Goal: Feedback & Contribution: Contribute content

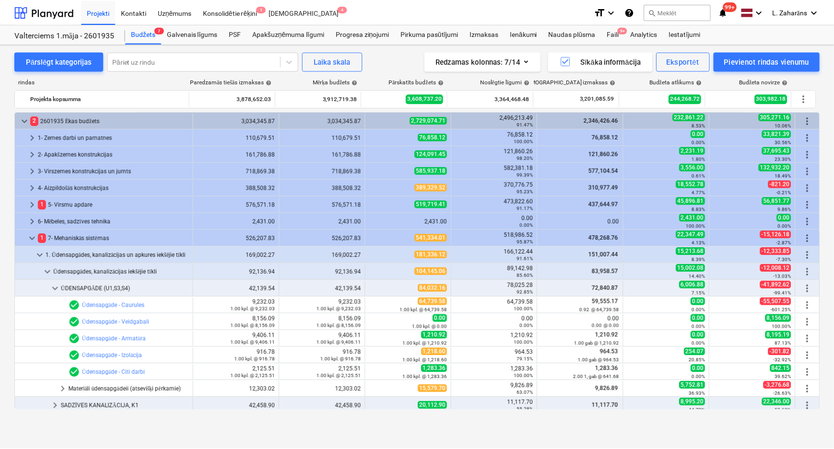
scroll to position [99, 0]
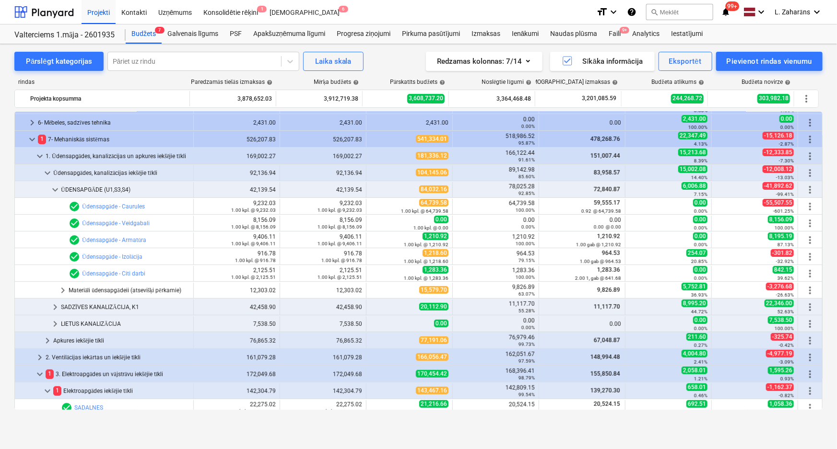
click at [47, 8] on div at bounding box center [43, 12] width 59 height 24
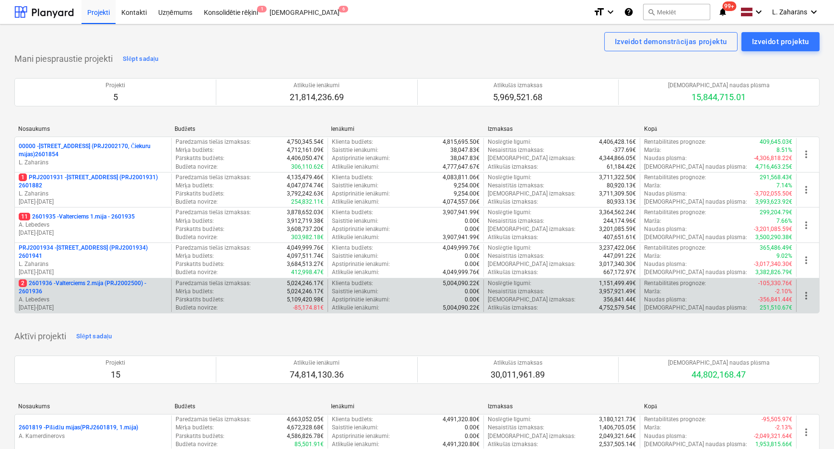
click at [82, 282] on p "2 2601936 - Valterciems 2.māja (PRJ2002500) - 2601936" at bounding box center [93, 288] width 149 height 16
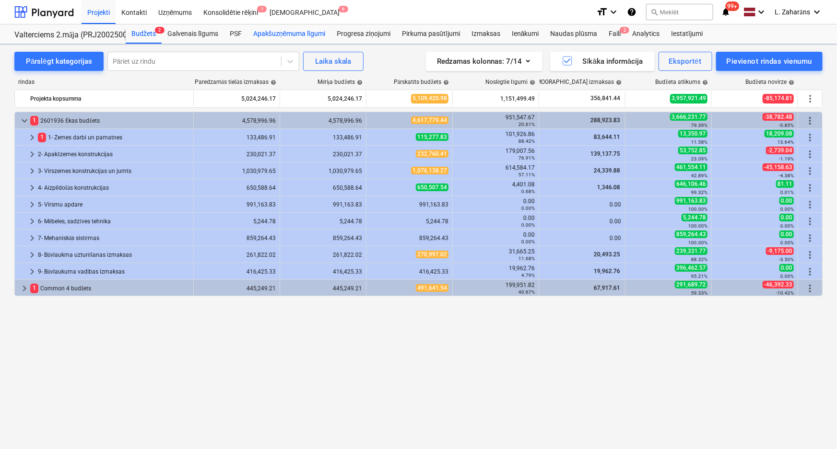
click at [275, 34] on div "Apakšuzņēmuma līgumi" at bounding box center [289, 33] width 83 height 19
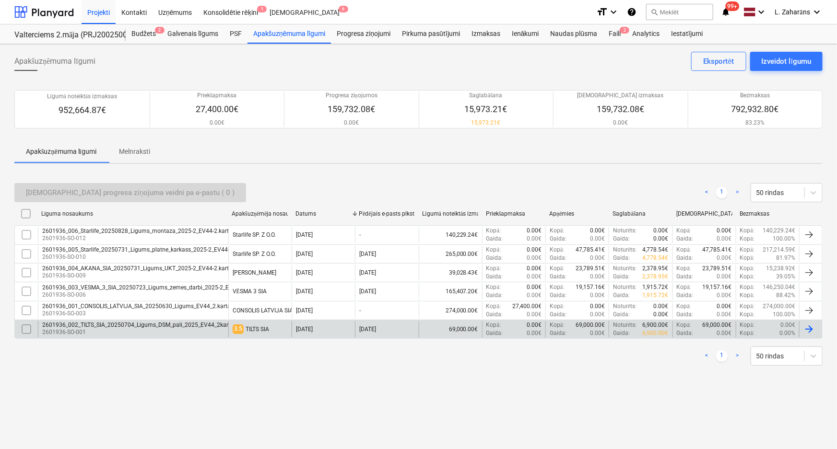
click at [69, 327] on div "2601936_002_TILTS_SIA_20250704_Ligums_DSM_pali_2025_EV44_2karta.pdf" at bounding box center [142, 325] width 201 height 7
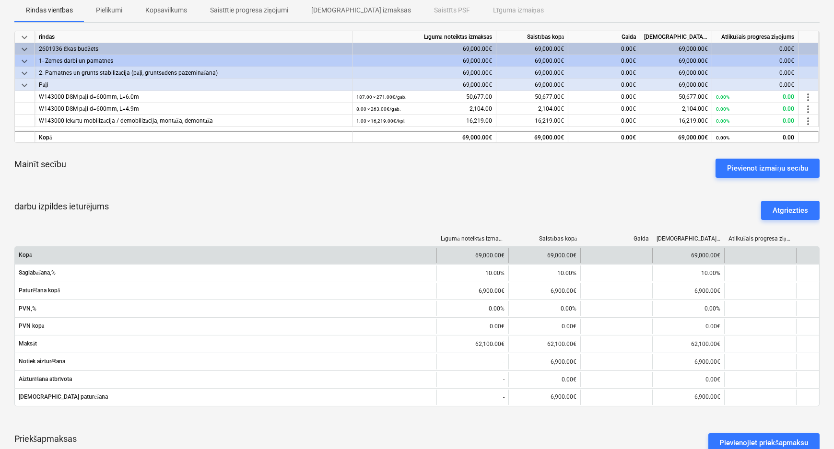
scroll to position [218, 0]
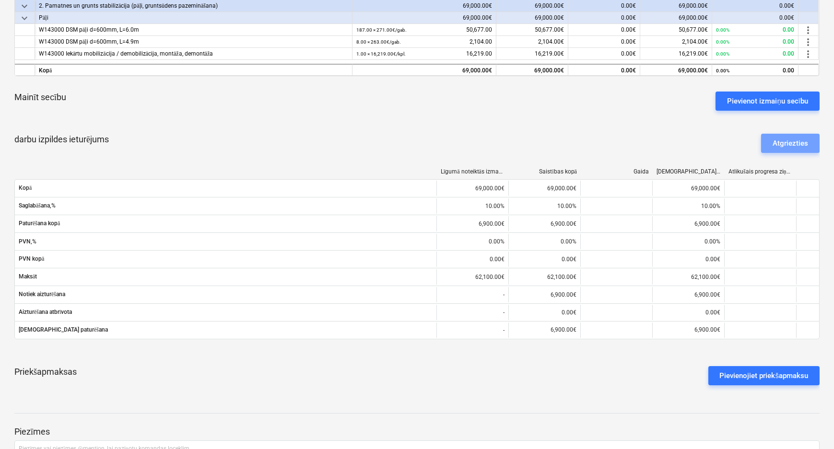
drag, startPoint x: 779, startPoint y: 145, endPoint x: 787, endPoint y: 143, distance: 9.0
click at [779, 145] on div "Atgriezties" at bounding box center [790, 143] width 35 height 12
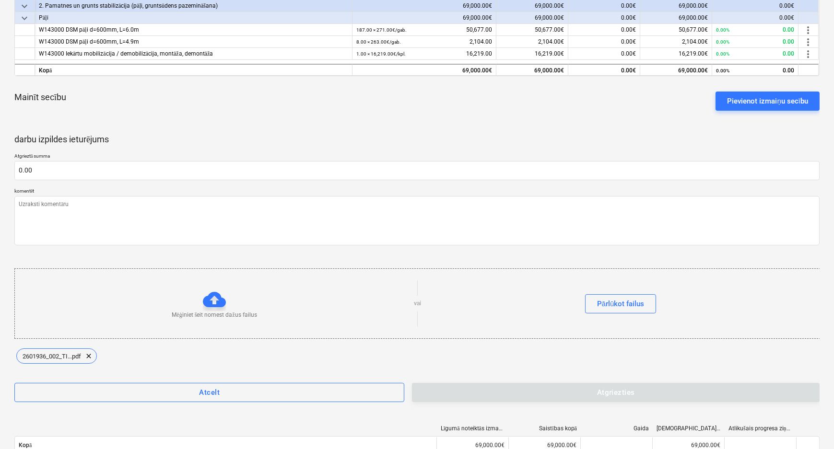
type textarea "x"
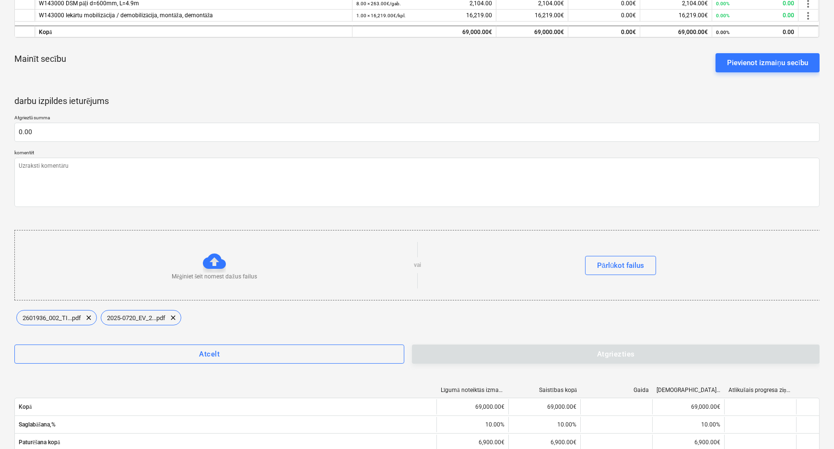
scroll to position [436, 0]
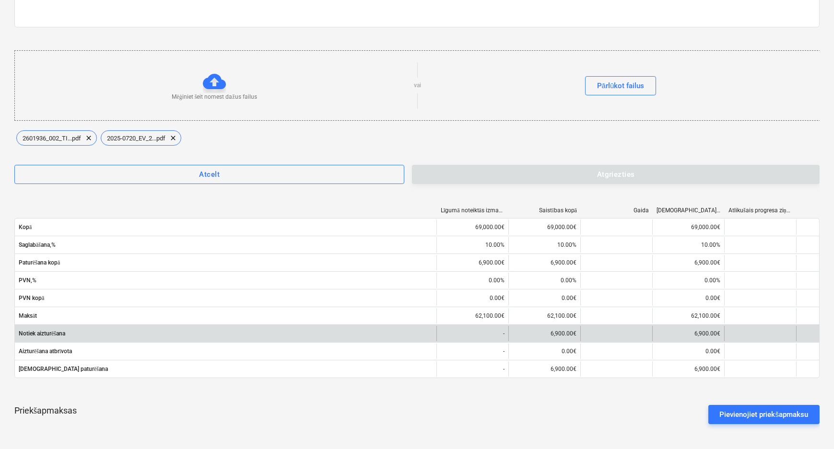
click at [561, 331] on div "6,900.00€" at bounding box center [544, 333] width 72 height 15
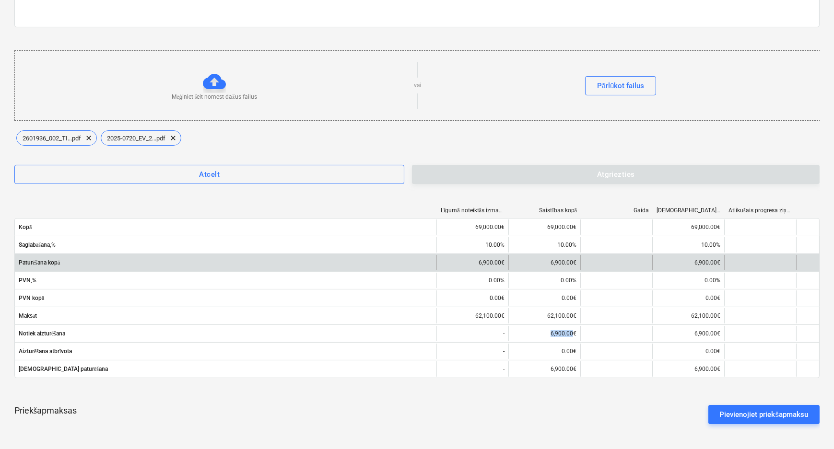
copy div "6,900.00"
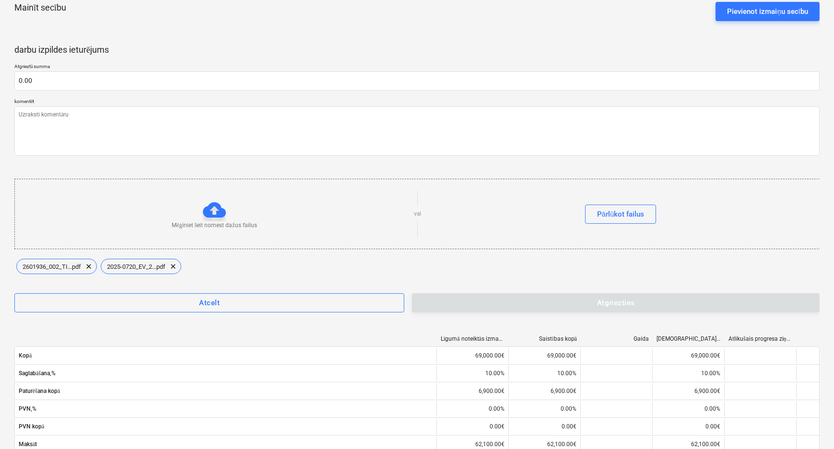
scroll to position [305, 0]
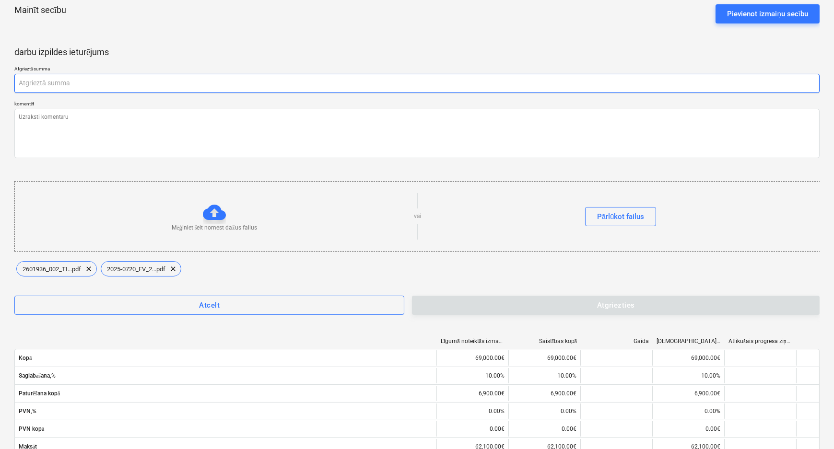
click at [44, 86] on input "text" at bounding box center [416, 83] width 805 height 19
paste input "6,900.00"
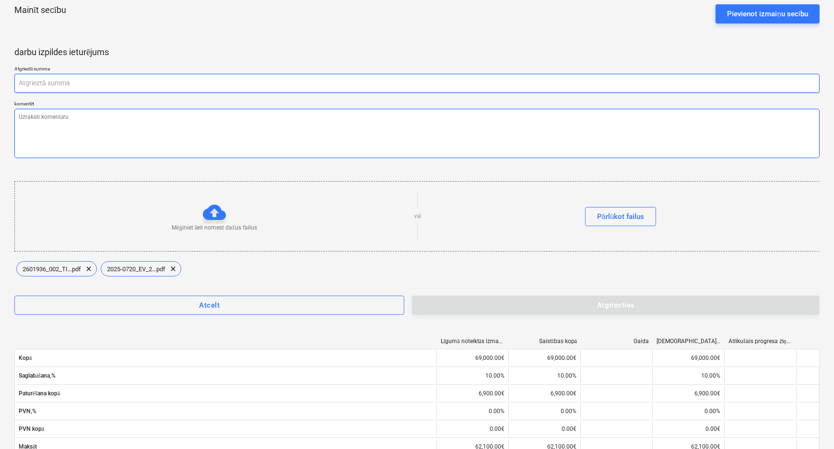
type textarea "x"
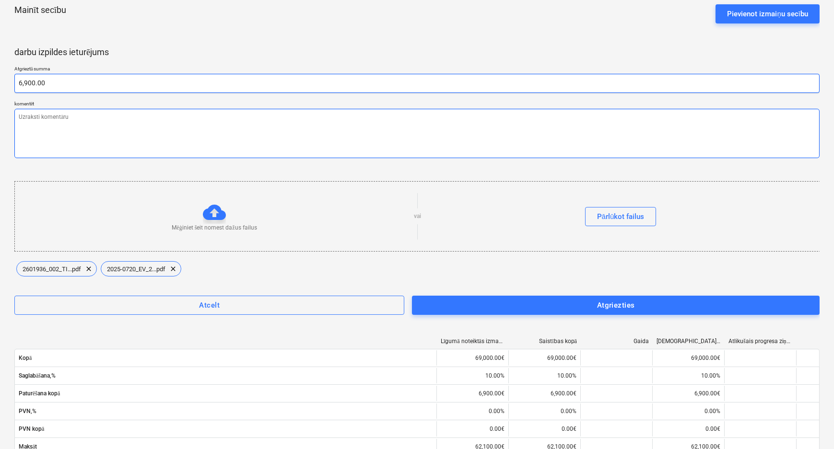
type input "6,900.00"
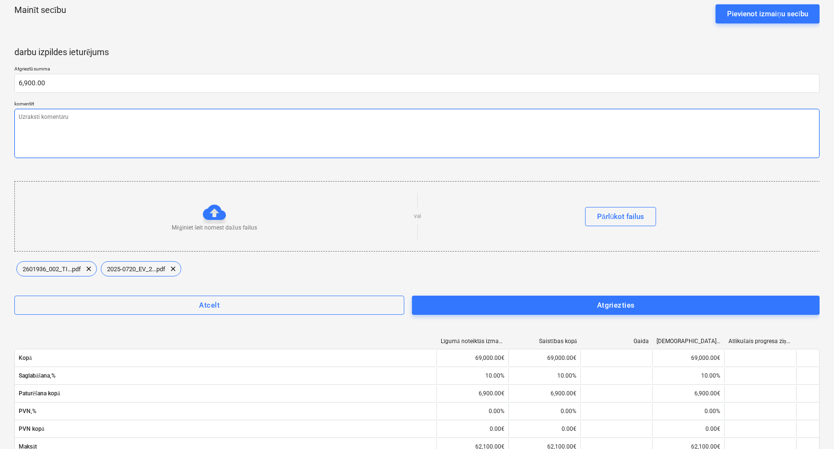
click at [70, 132] on textarea at bounding box center [416, 133] width 805 height 49
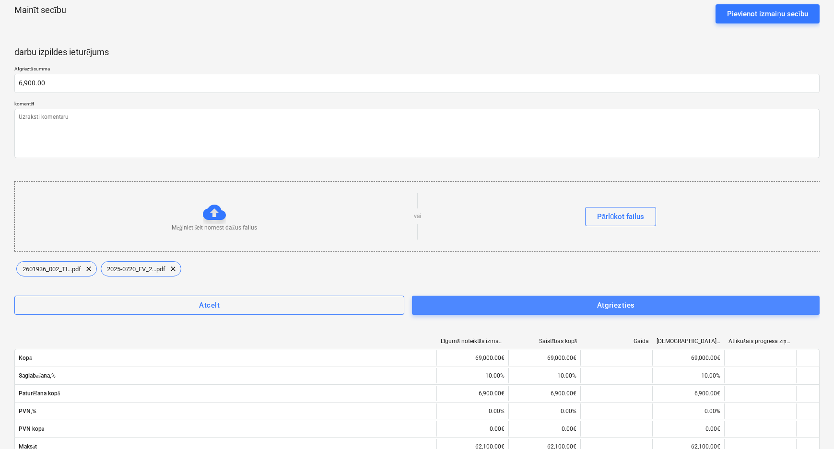
click at [488, 307] on span "Atgriezties" at bounding box center [616, 305] width 387 height 12
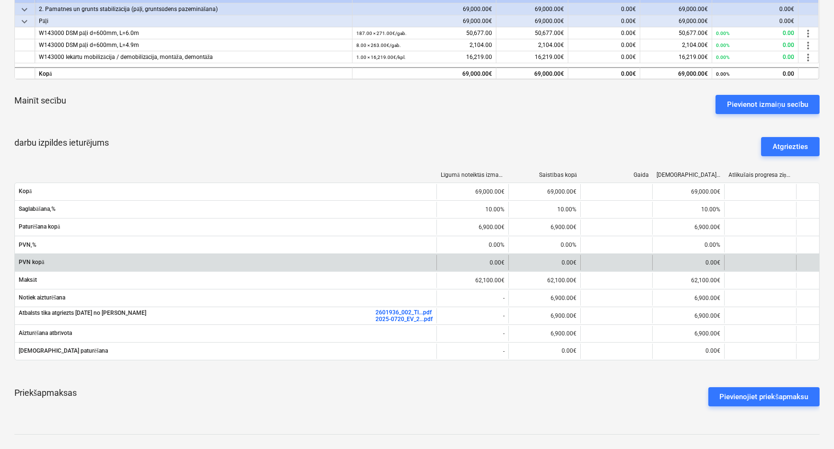
scroll to position [58, 0]
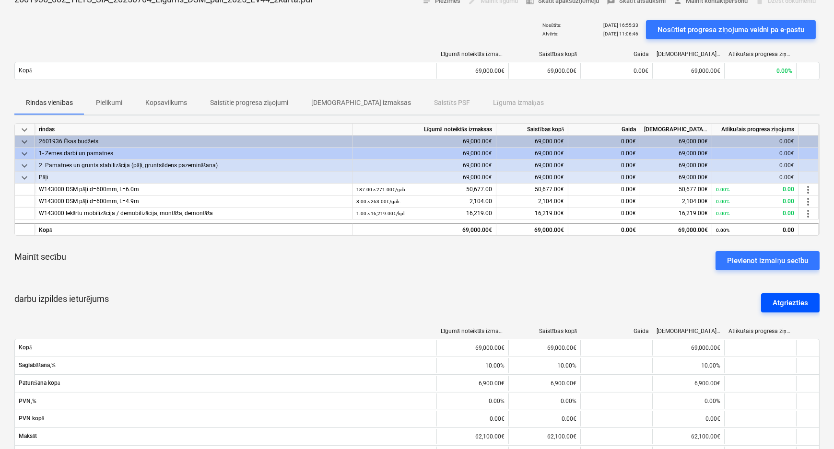
click at [789, 298] on div "Atgriezties" at bounding box center [790, 303] width 35 height 12
type textarea "x"
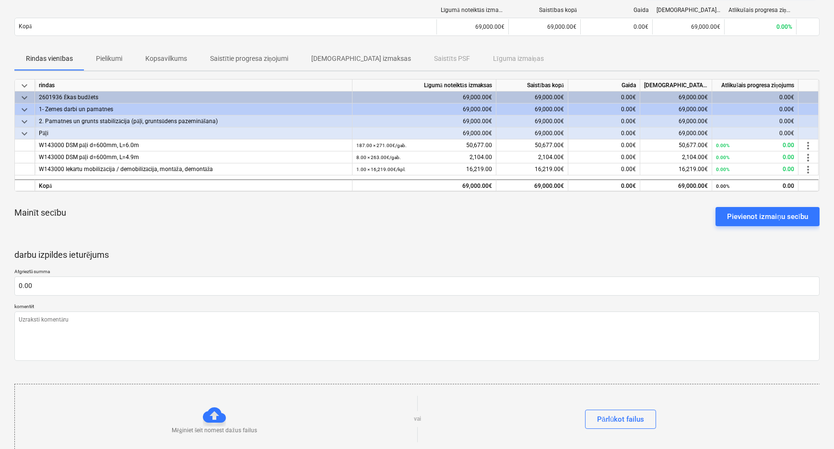
scroll to position [0, 0]
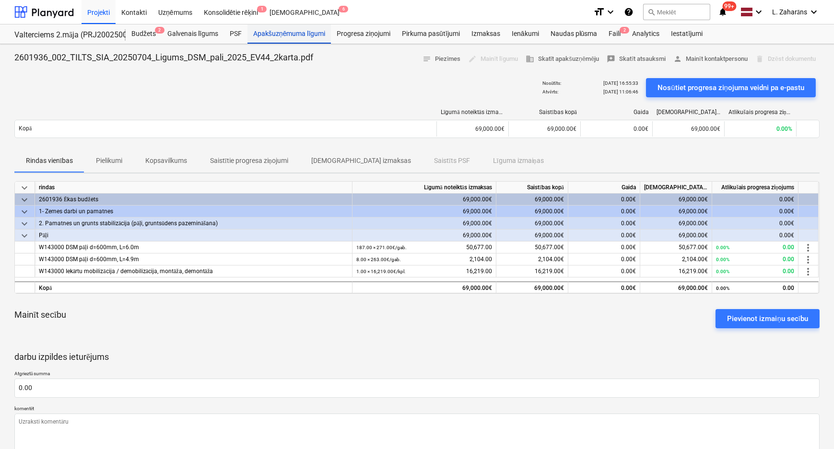
click at [286, 33] on div "Apakšuzņēmuma līgumi" at bounding box center [289, 33] width 83 height 19
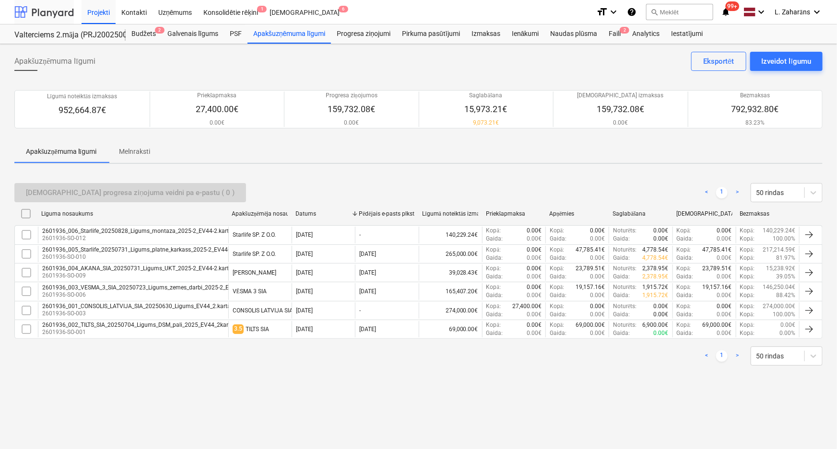
click at [37, 14] on div at bounding box center [43, 12] width 59 height 24
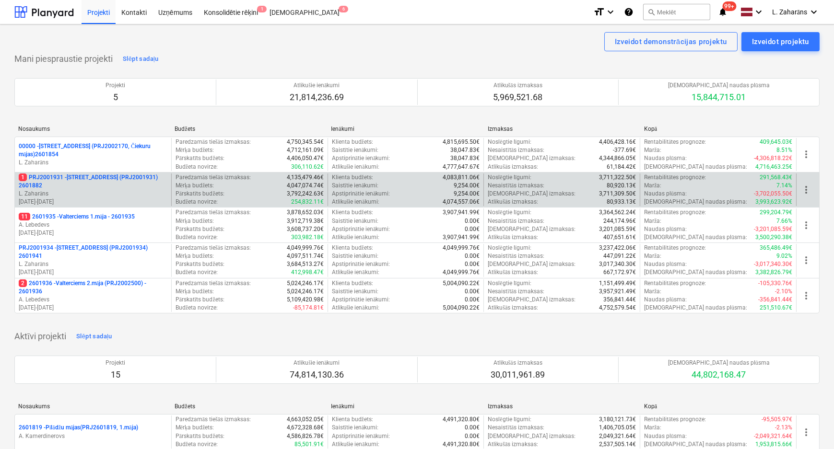
click at [83, 178] on p "1 PRJ2001931 - Mazā Robežu iela 2 (PRJ2001931) 2601882" at bounding box center [93, 182] width 149 height 16
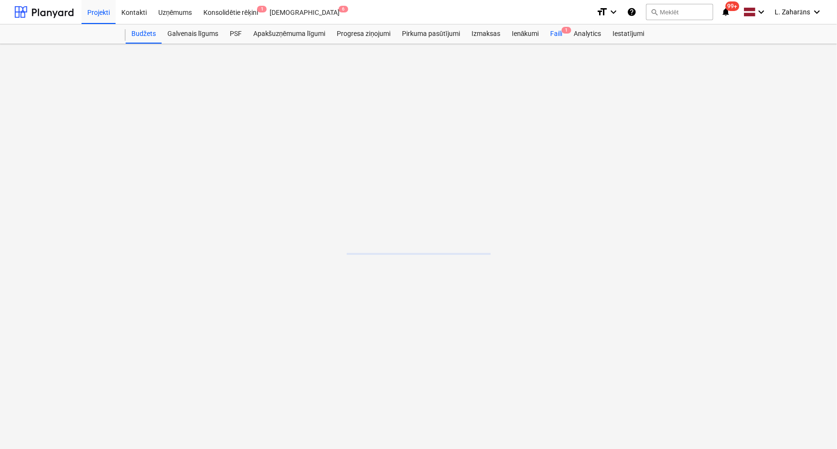
click at [556, 30] on div "Faili 1" at bounding box center [557, 33] width 24 height 19
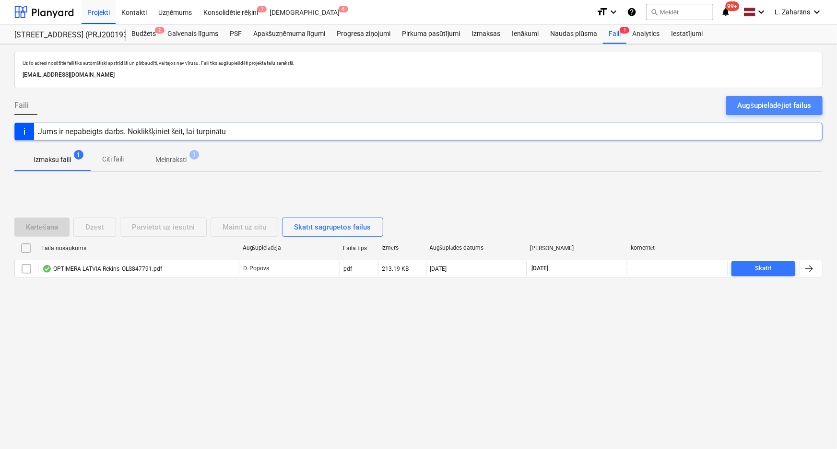
click at [729, 108] on button "Augšupielādējiet failus" at bounding box center [774, 105] width 96 height 19
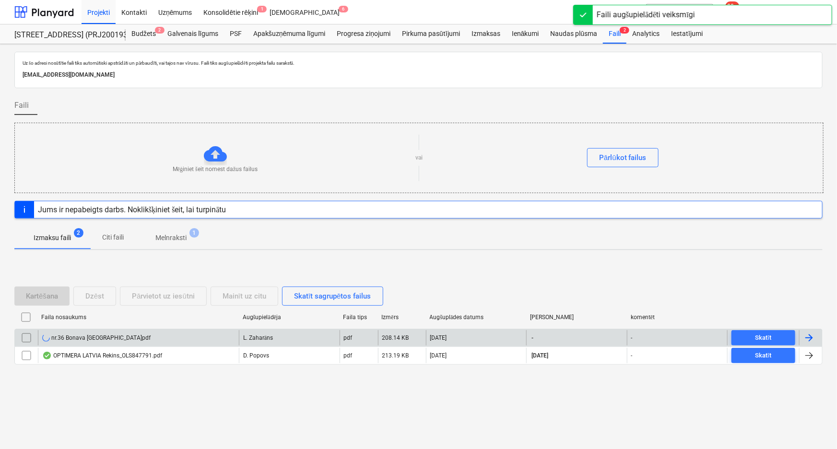
click at [132, 339] on div "nr.36 Bonava Latvija_MR1_papilddarbi.pdf" at bounding box center [96, 338] width 108 height 8
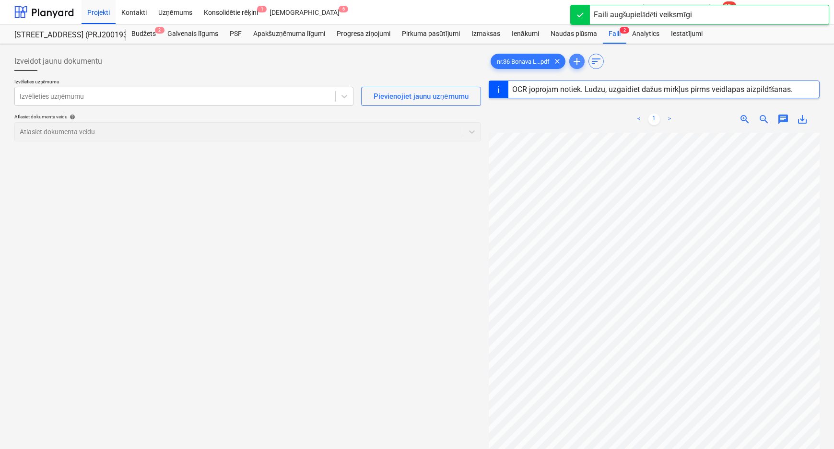
click at [582, 62] on span "add" at bounding box center [577, 62] width 12 height 12
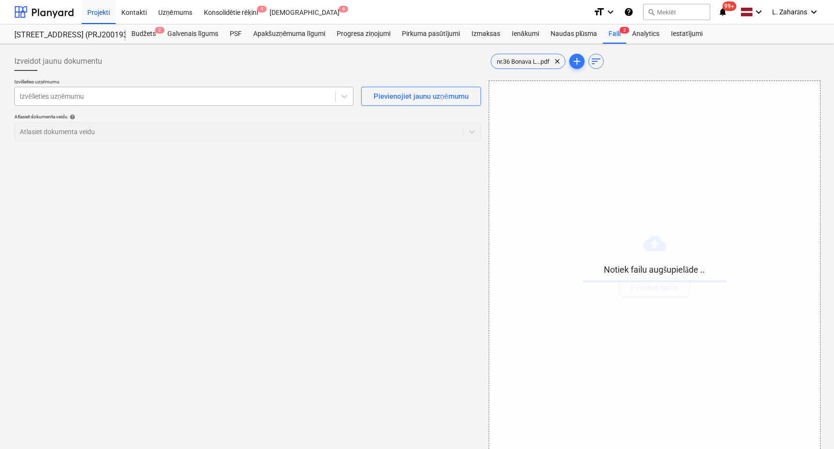
click at [211, 98] on div at bounding box center [175, 97] width 311 height 10
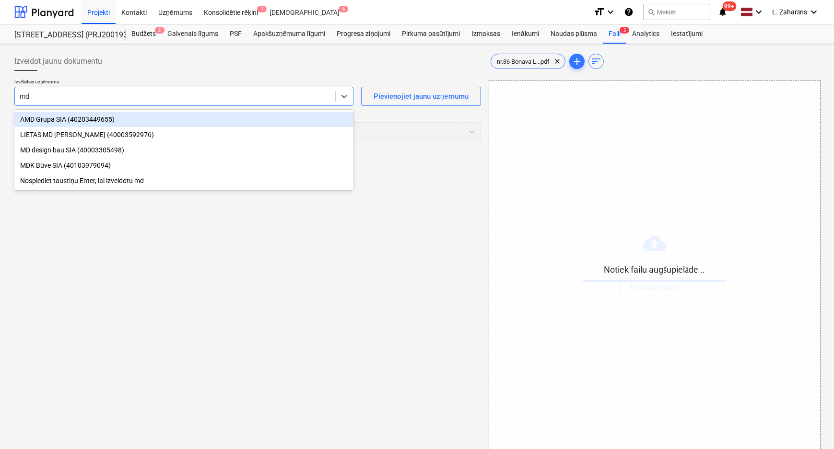
type input "mdk"
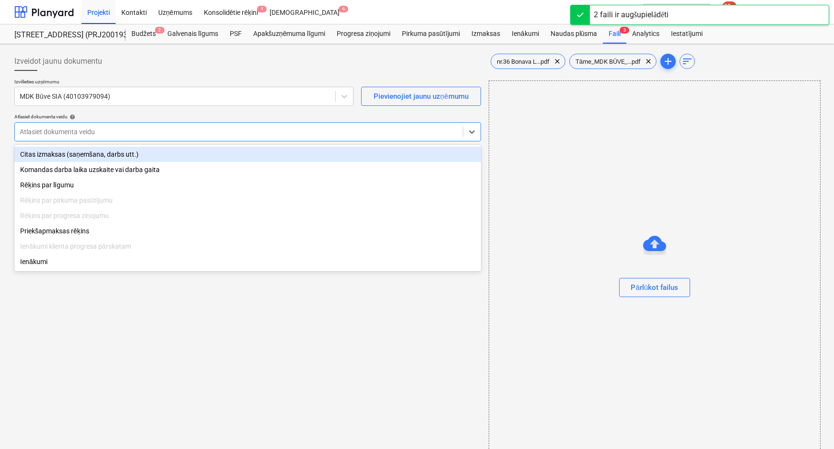
click at [193, 130] on div at bounding box center [239, 132] width 438 height 10
click at [164, 156] on div "Citas izmaksas (saņemšana, darbs utt.)" at bounding box center [247, 154] width 467 height 15
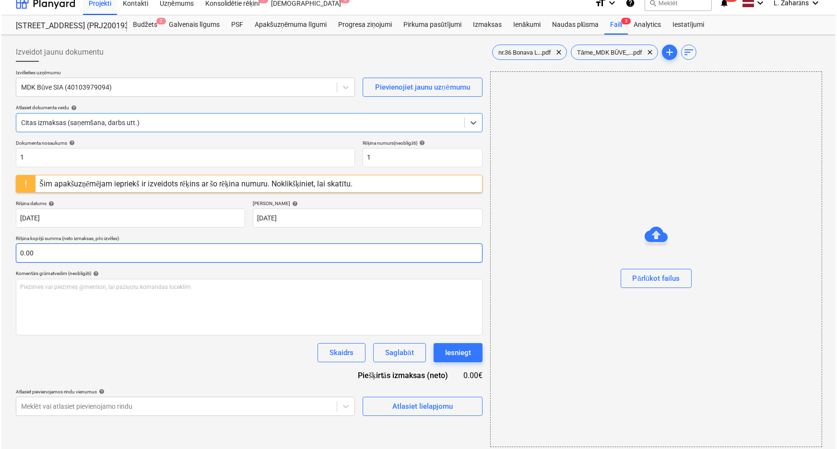
scroll to position [14, 0]
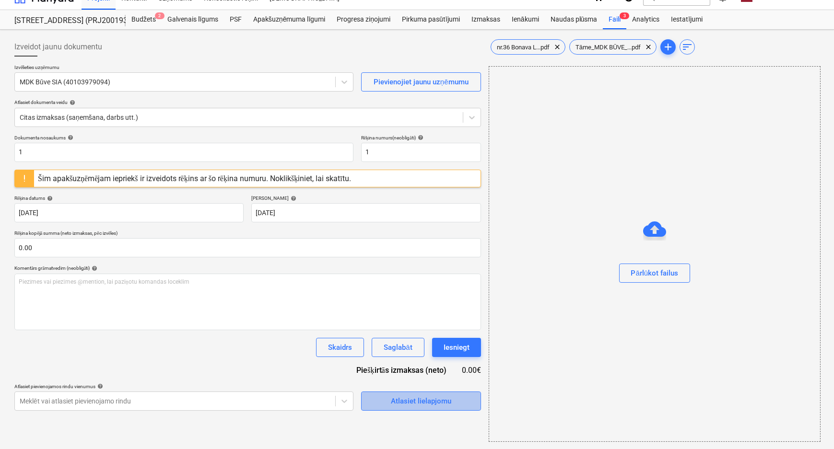
click at [413, 404] on div "Atlasiet lielapjomu" at bounding box center [421, 401] width 60 height 12
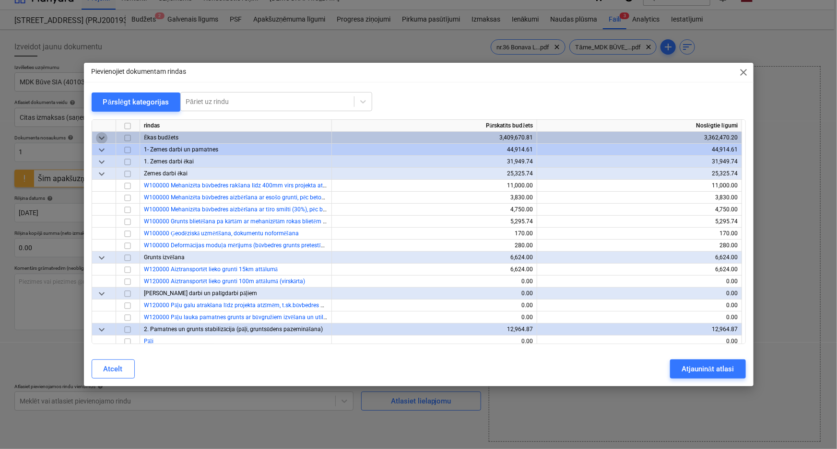
click at [102, 137] on span "keyboard_arrow_down" at bounding box center [102, 138] width 12 height 12
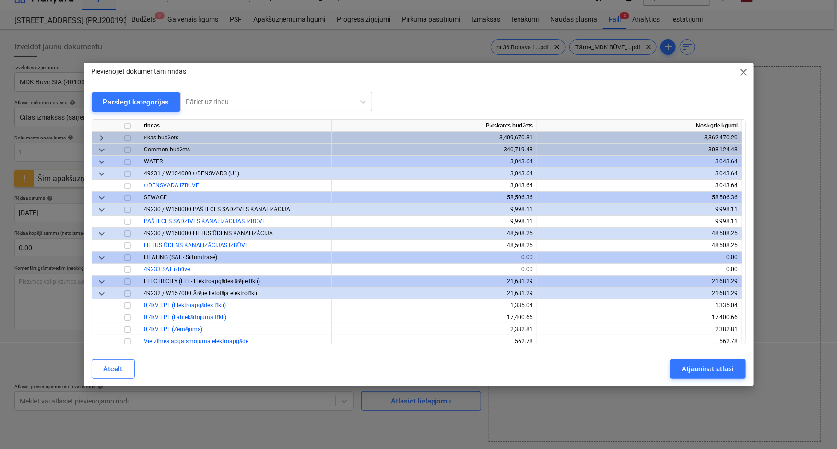
click at [101, 151] on span "keyboard_arrow_down" at bounding box center [102, 150] width 12 height 12
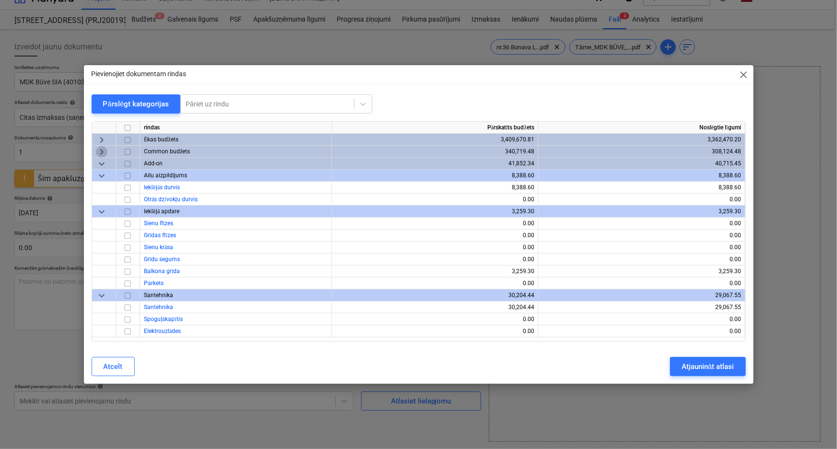
click at [101, 151] on span "keyboard_arrow_right" at bounding box center [102, 152] width 12 height 12
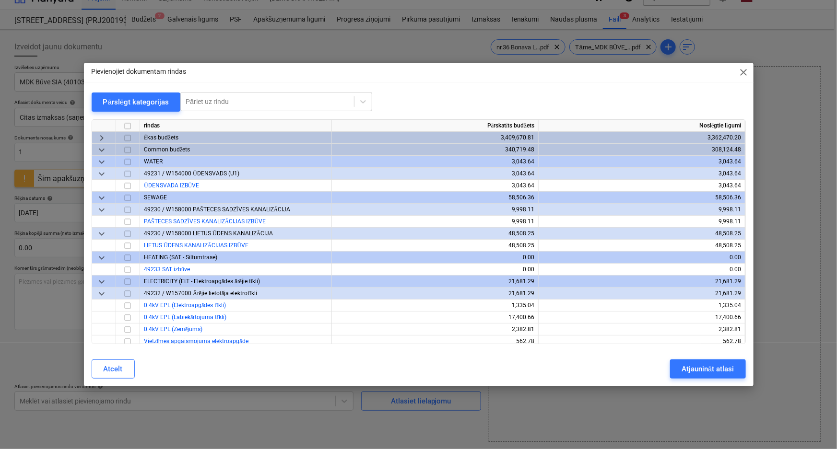
click at [102, 159] on span "keyboard_arrow_down" at bounding box center [102, 162] width 12 height 12
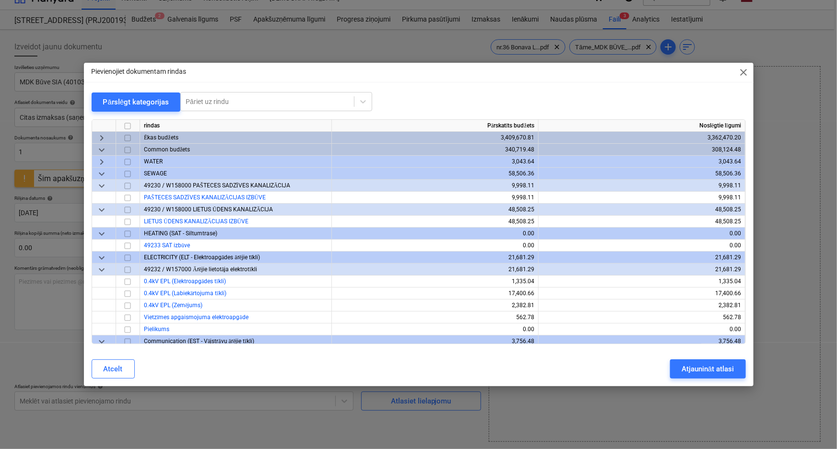
click at [103, 173] on span "keyboard_arrow_down" at bounding box center [102, 174] width 12 height 12
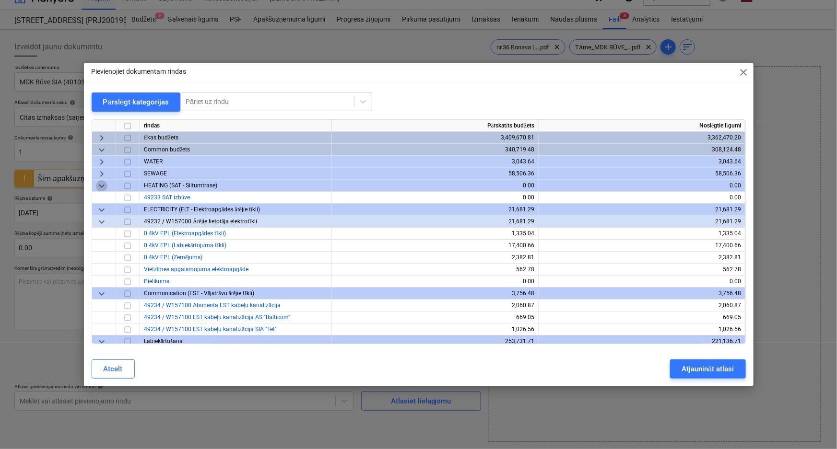
click at [102, 184] on span "keyboard_arrow_down" at bounding box center [102, 186] width 12 height 12
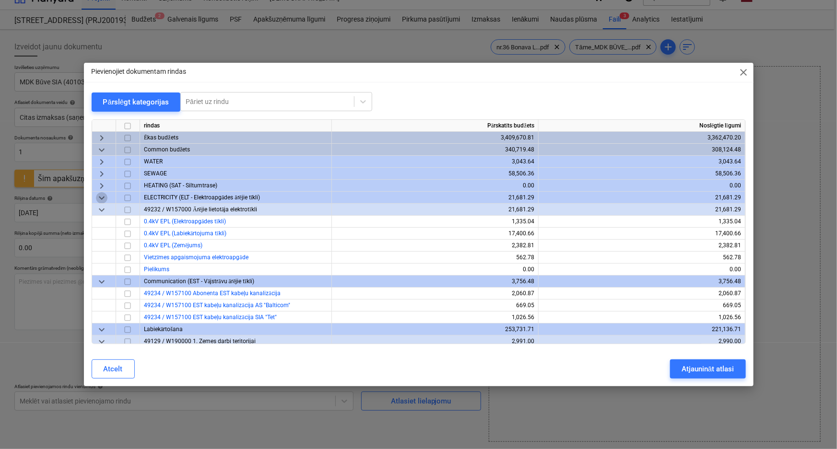
click at [102, 197] on span "keyboard_arrow_down" at bounding box center [102, 198] width 12 height 12
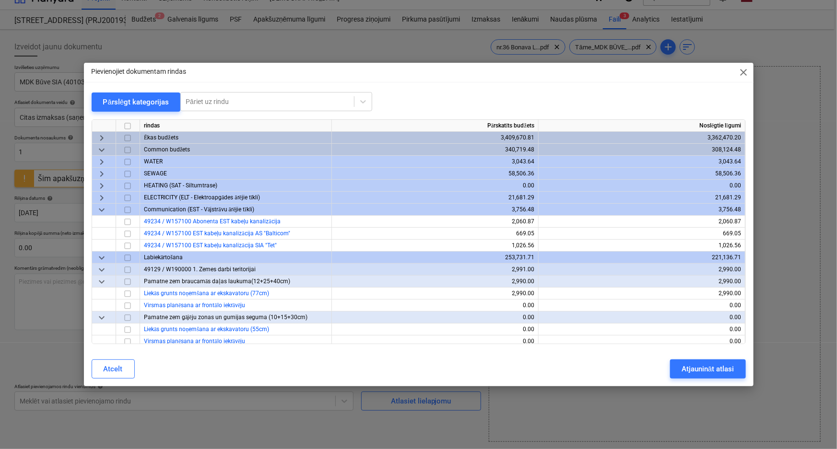
click at [102, 211] on span "keyboard_arrow_down" at bounding box center [102, 210] width 12 height 12
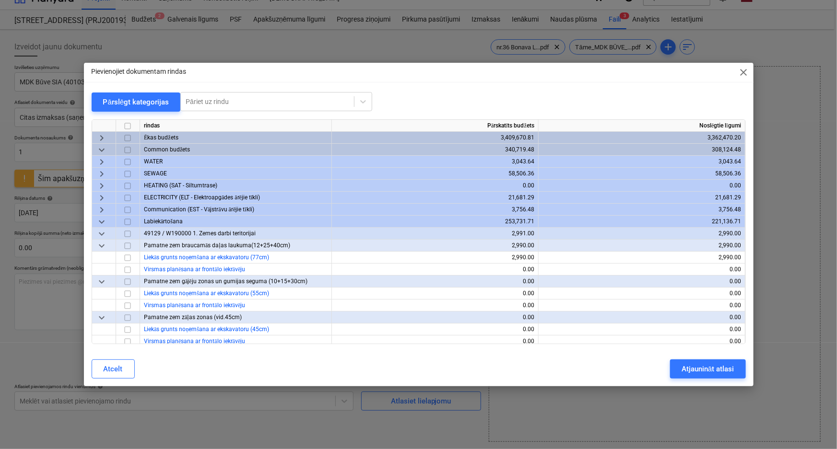
click at [100, 231] on span "keyboard_arrow_down" at bounding box center [102, 234] width 12 height 12
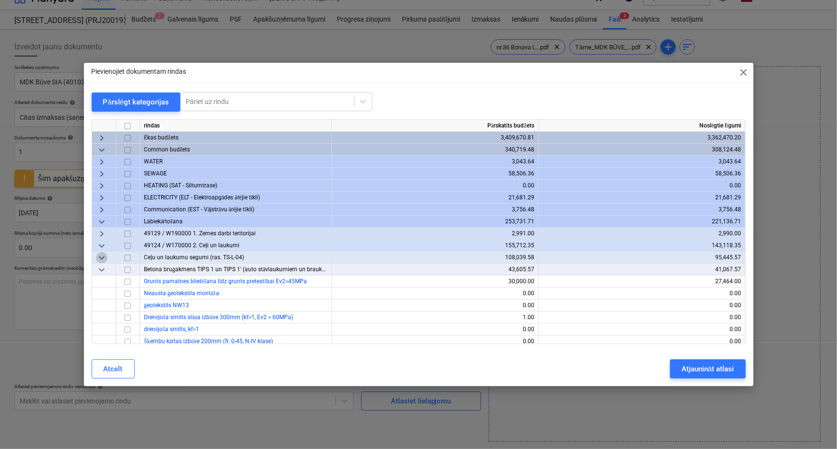
click at [103, 259] on span "keyboard_arrow_down" at bounding box center [102, 258] width 12 height 12
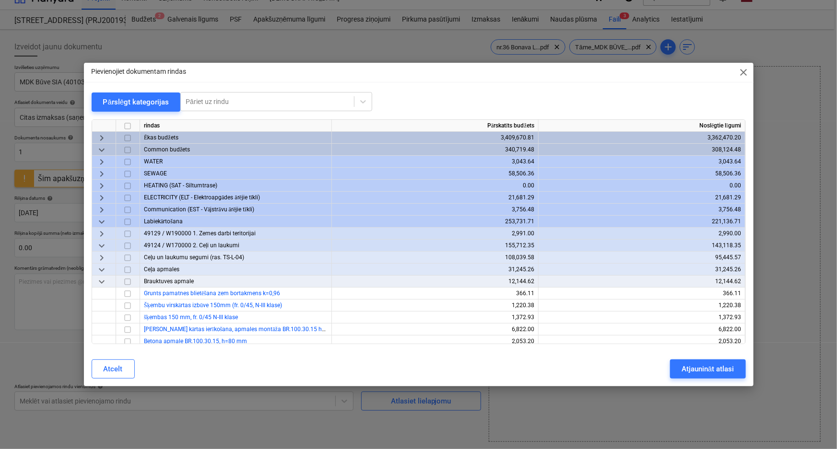
click at [103, 259] on span "keyboard_arrow_right" at bounding box center [102, 258] width 12 height 12
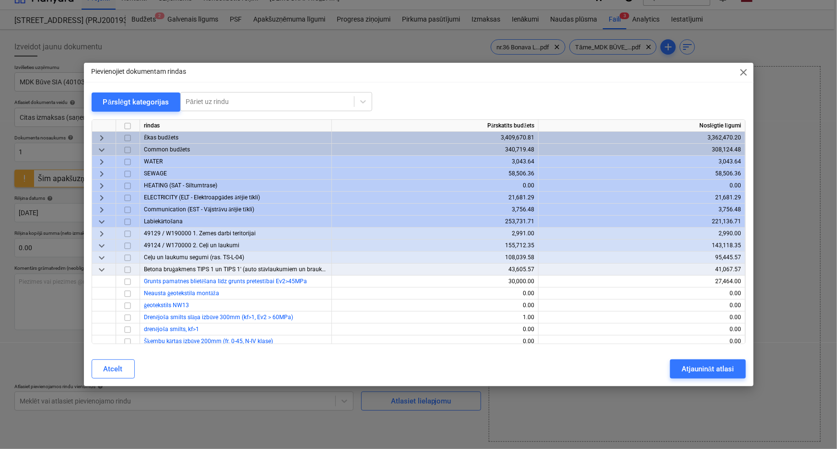
click at [101, 255] on span "keyboard_arrow_down" at bounding box center [102, 258] width 12 height 12
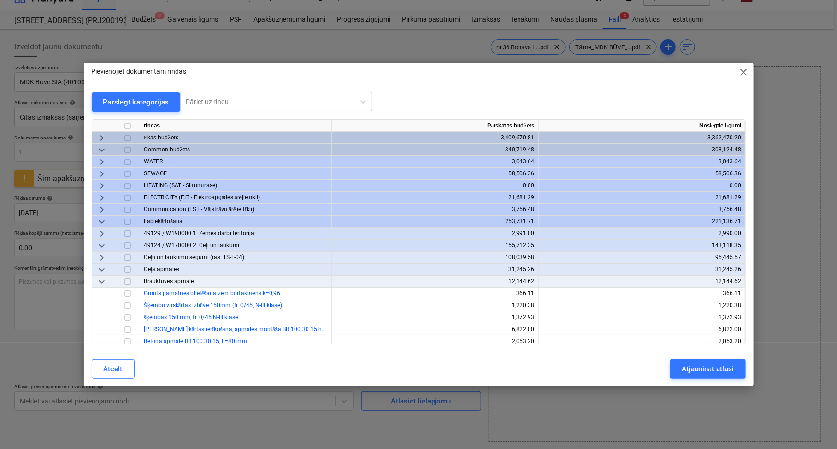
click at [100, 269] on span "keyboard_arrow_down" at bounding box center [102, 270] width 12 height 12
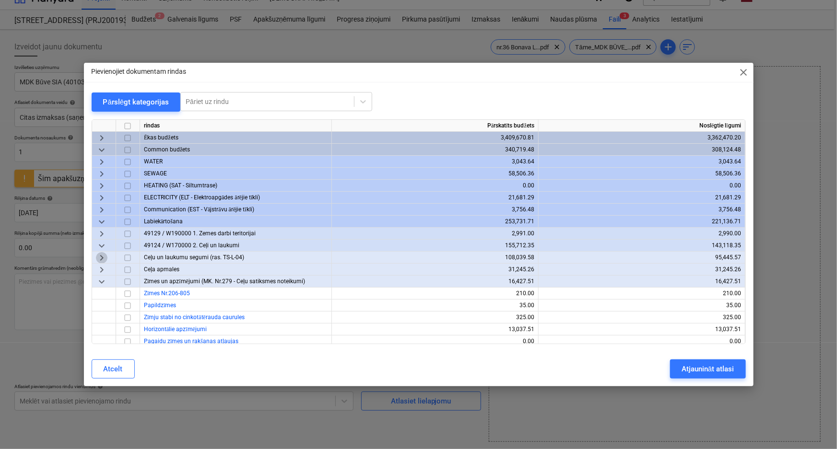
click at [101, 258] on span "keyboard_arrow_right" at bounding box center [102, 258] width 12 height 12
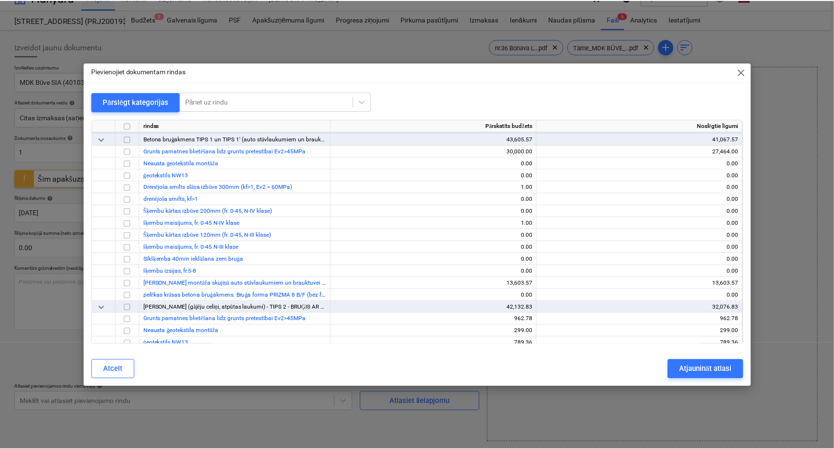
scroll to position [174, 0]
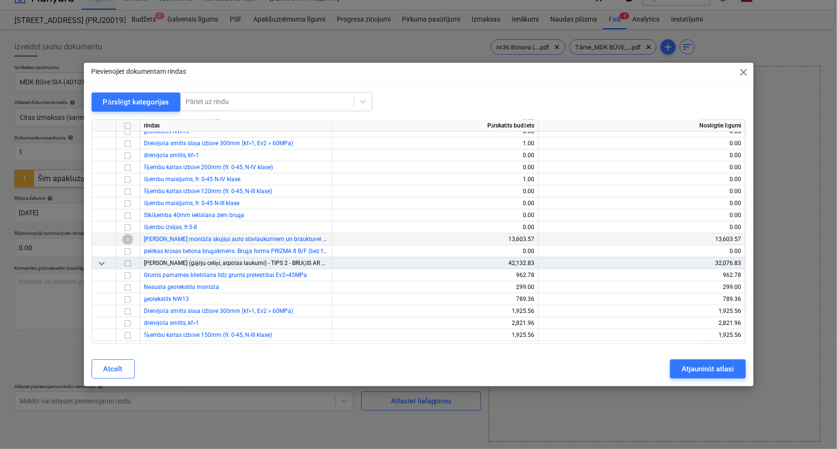
click at [128, 241] on input "checkbox" at bounding box center [128, 240] width 12 height 12
click at [697, 372] on div "Atjaunināt atlasi" at bounding box center [708, 369] width 52 height 12
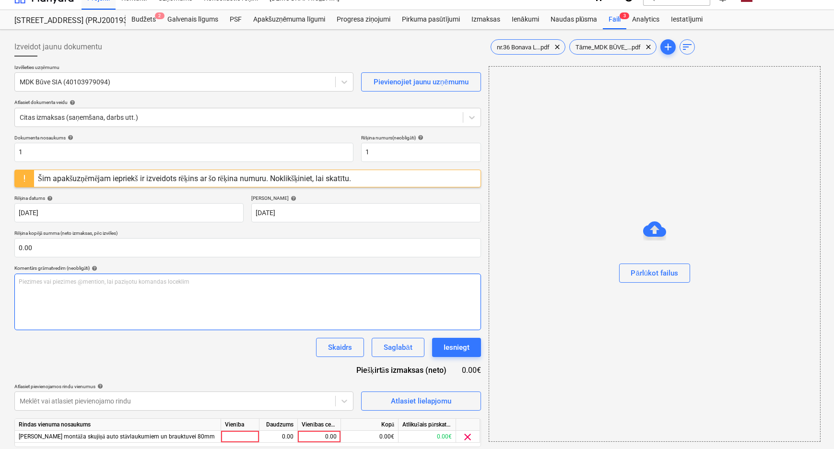
scroll to position [47, 0]
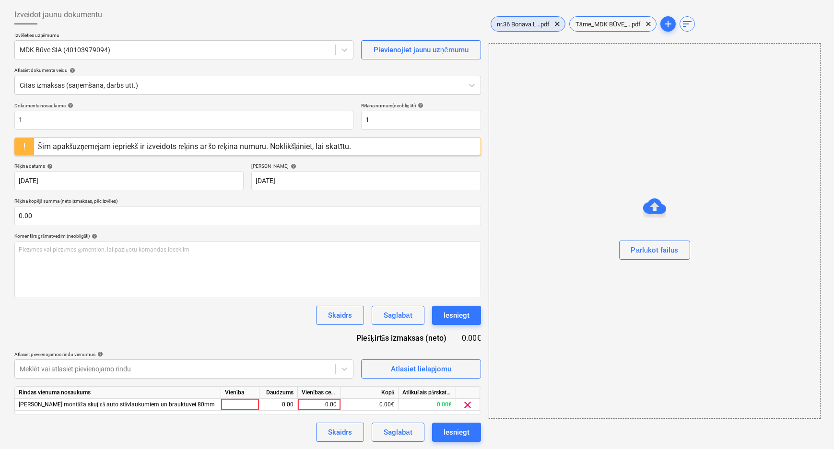
click at [508, 27] on span "nr.36 Bonava L...pdf" at bounding box center [523, 24] width 64 height 7
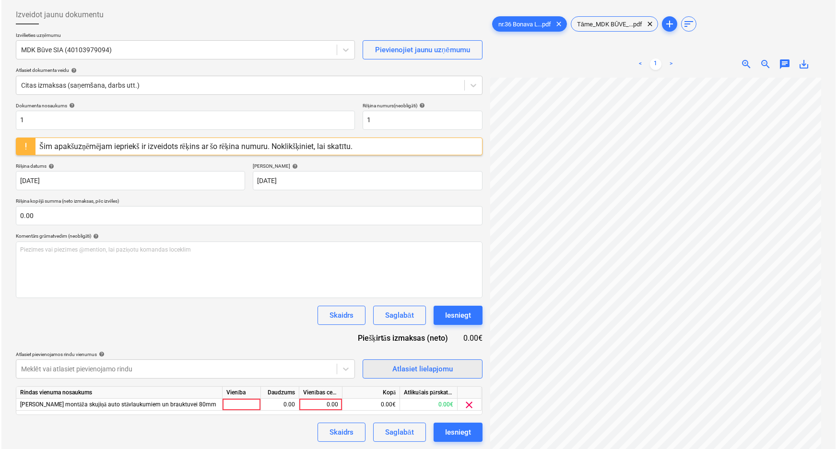
scroll to position [197, 145]
click at [319, 405] on div "0.00" at bounding box center [319, 405] width 35 height 12
type input "746"
click at [206, 335] on div "Dokumenta nosaukums help 1 Rēķina numurs (neobligāti) help 1 Šim apakšuzņēmējam…" at bounding box center [247, 273] width 467 height 340
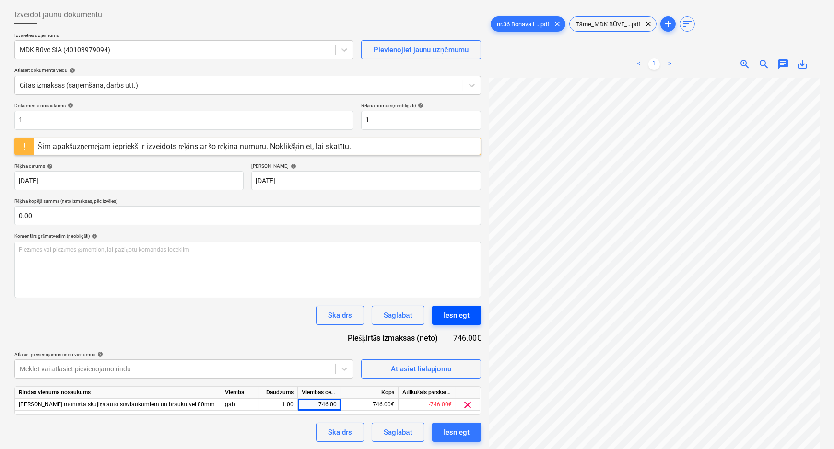
click at [442, 314] on button "Iesniegt" at bounding box center [456, 315] width 49 height 19
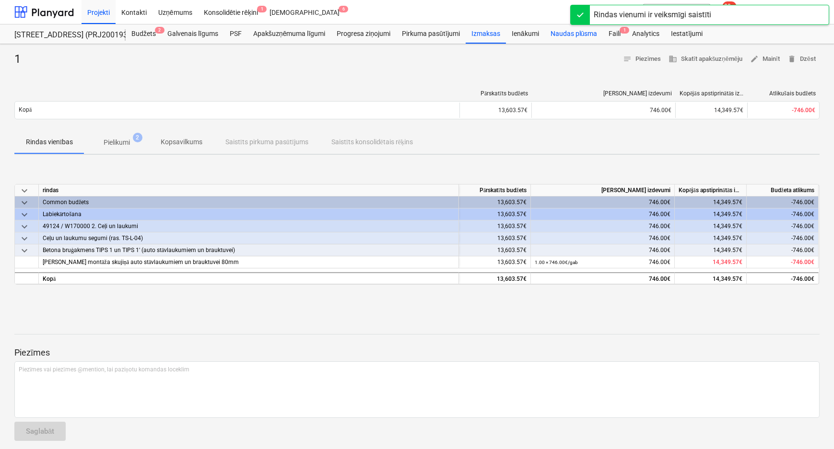
drag, startPoint x: 614, startPoint y: 33, endPoint x: 590, endPoint y: 42, distance: 26.4
click at [614, 33] on div "Faili 1" at bounding box center [615, 33] width 24 height 19
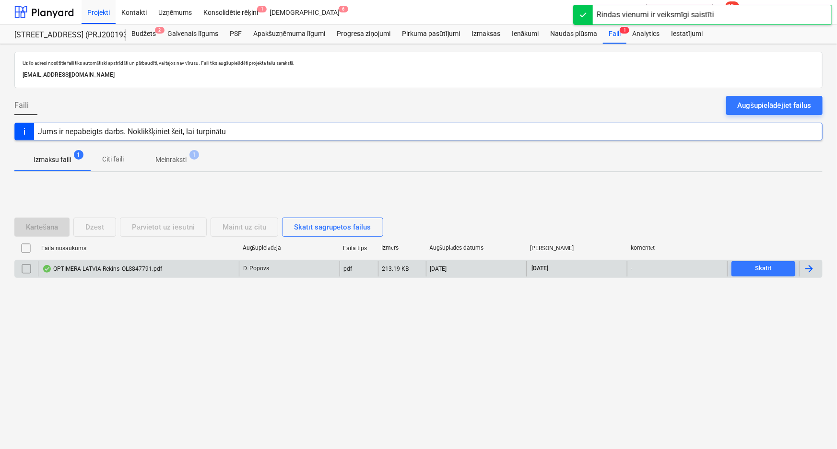
click at [106, 269] on div "OPTIMERA LATVIA Rekins_OLS847791.pdf" at bounding box center [102, 269] width 120 height 8
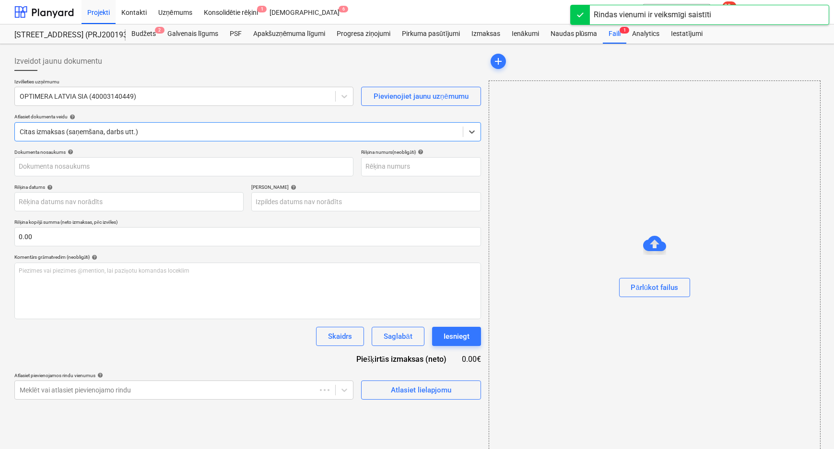
type input "OLS847791"
type input "17 Sep 2025"
type input "15 Jan 2026"
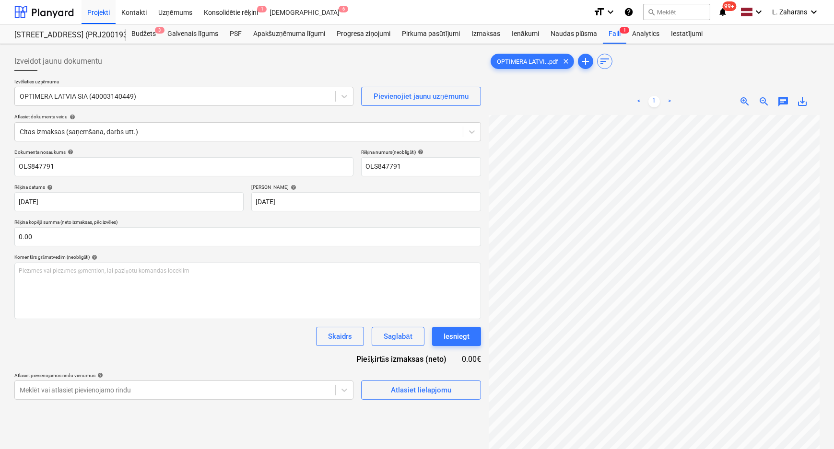
scroll to position [291, 174]
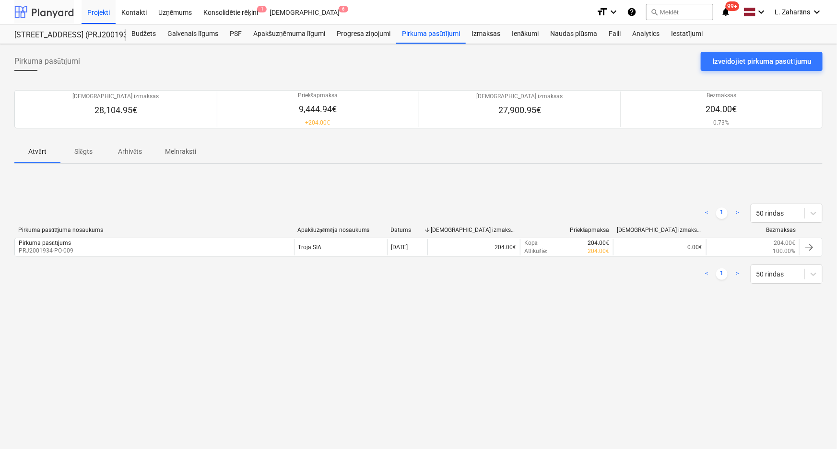
click at [52, 11] on div at bounding box center [43, 12] width 59 height 24
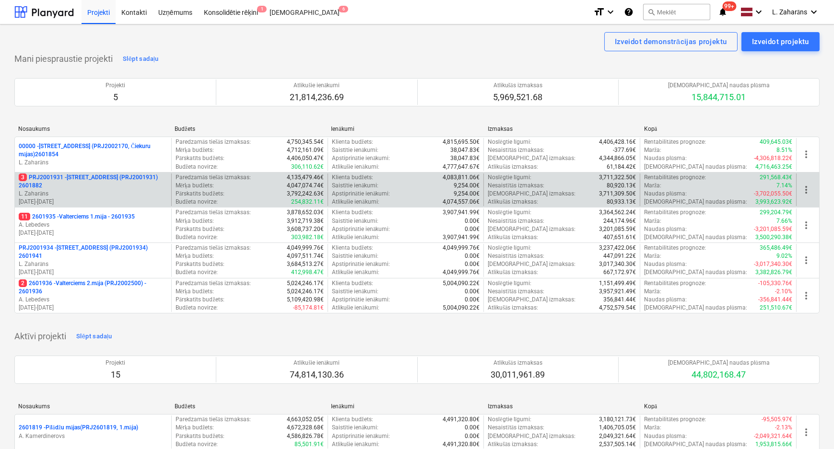
click at [90, 176] on p "3 PRJ2001931 - [STREET_ADDRESS] (PRJ2001931) 2601882" at bounding box center [93, 182] width 149 height 16
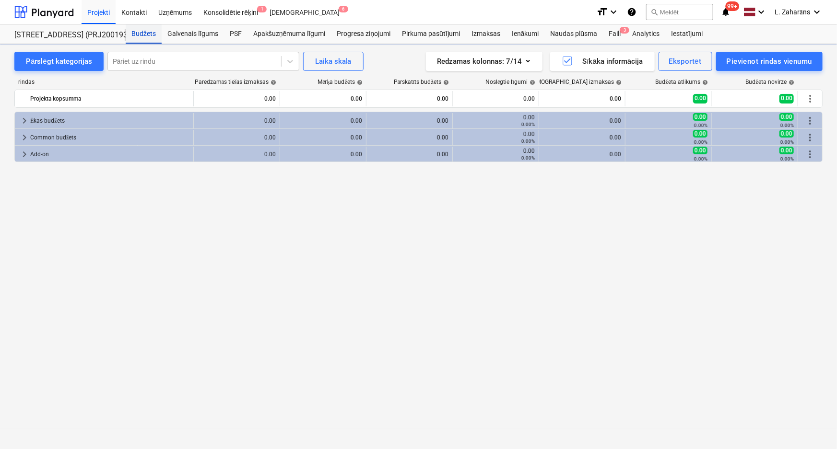
click at [145, 30] on div "Budžets" at bounding box center [144, 33] width 36 height 19
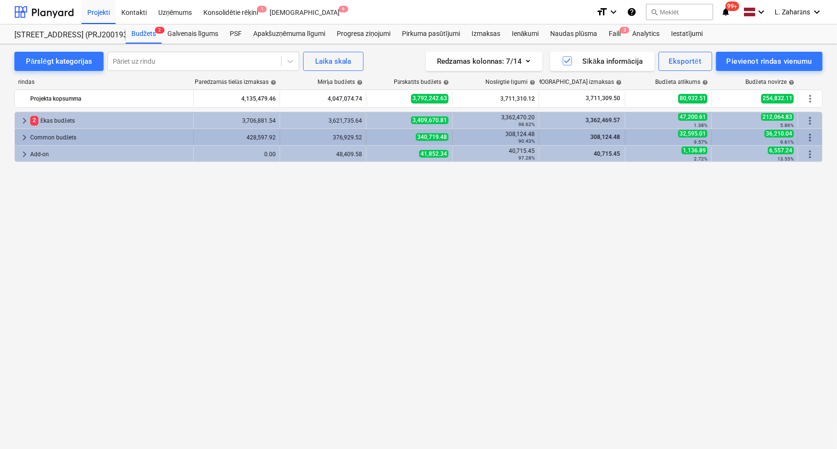
click at [24, 137] on span "keyboard_arrow_right" at bounding box center [25, 138] width 12 height 12
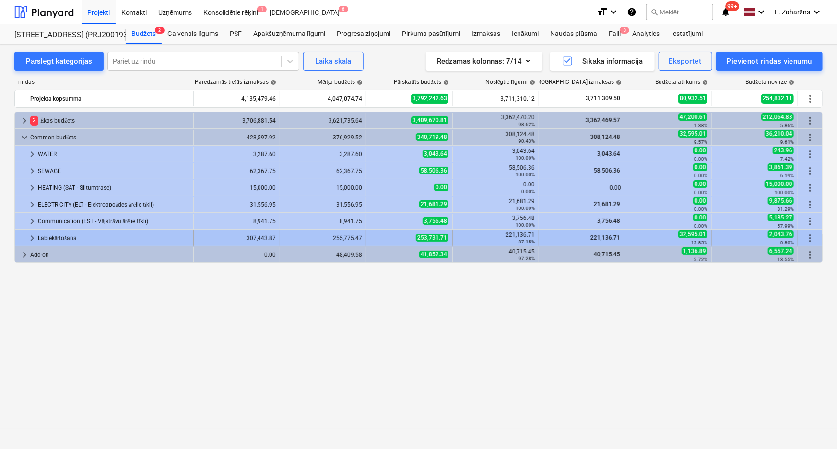
click at [32, 238] on span "keyboard_arrow_right" at bounding box center [32, 239] width 12 height 12
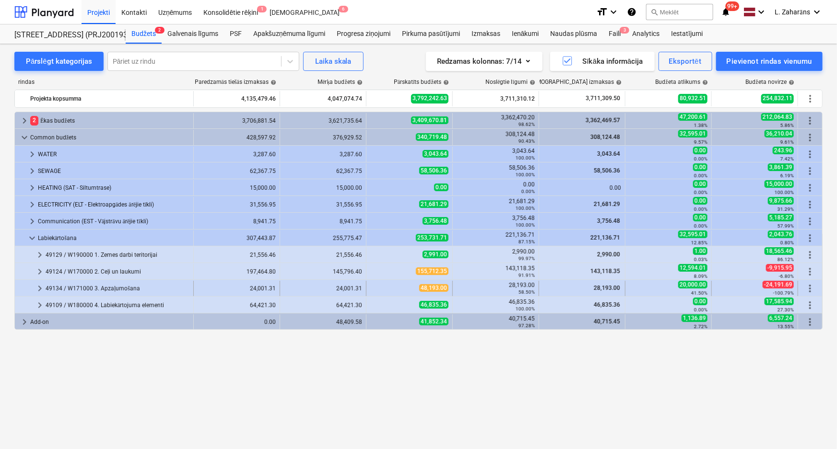
click at [38, 288] on span "keyboard_arrow_right" at bounding box center [40, 289] width 12 height 12
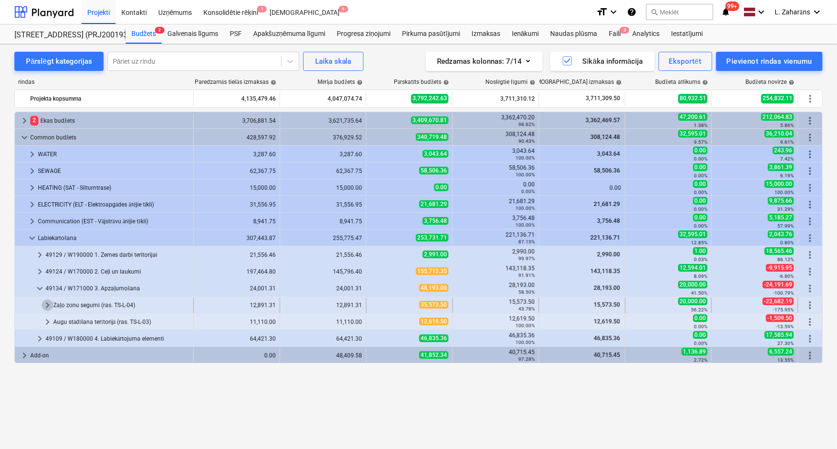
click at [42, 303] on span "keyboard_arrow_right" at bounding box center [48, 306] width 12 height 12
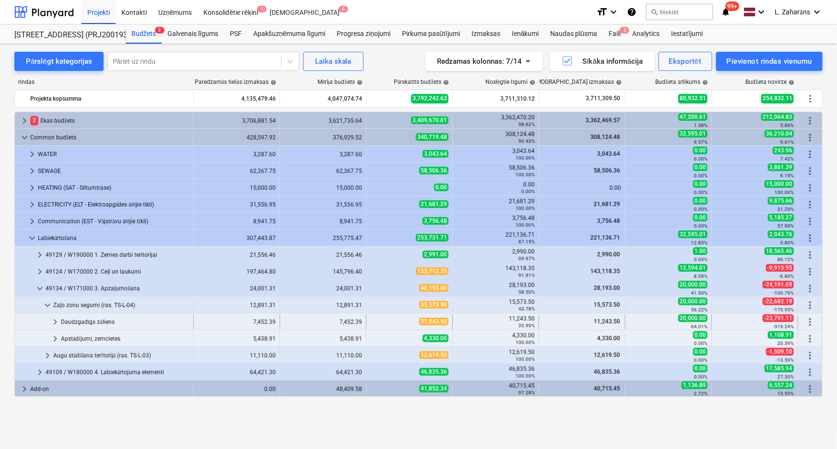
click at [54, 321] on span "keyboard_arrow_right" at bounding box center [55, 323] width 12 height 12
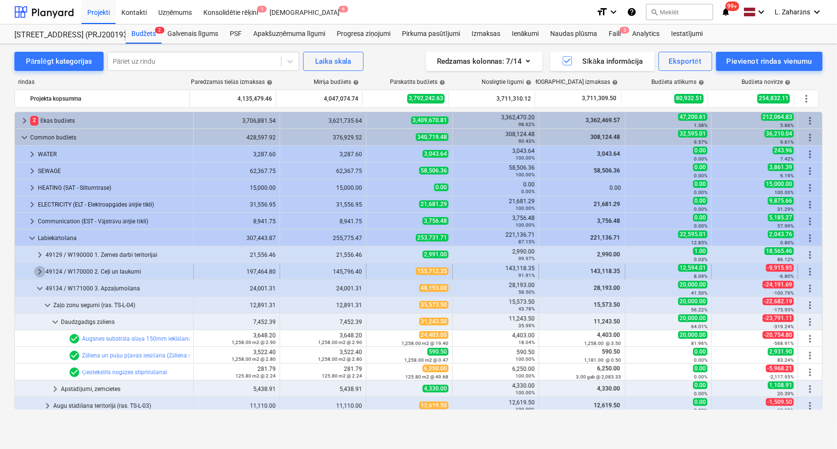
click at [41, 276] on span "keyboard_arrow_right" at bounding box center [40, 272] width 12 height 12
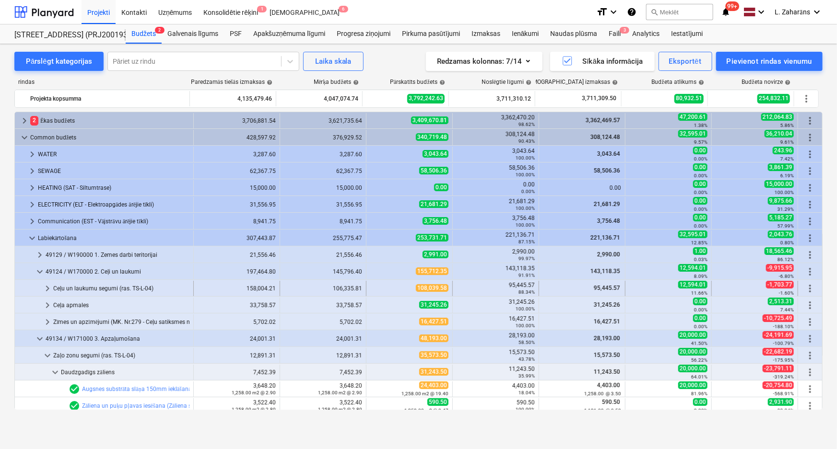
click at [43, 293] on span "keyboard_arrow_right" at bounding box center [48, 289] width 12 height 12
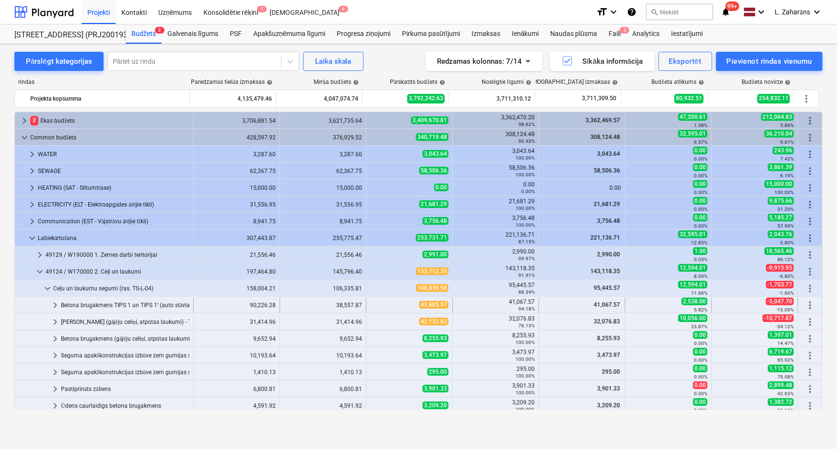
click at [57, 304] on span "keyboard_arrow_right" at bounding box center [55, 306] width 12 height 12
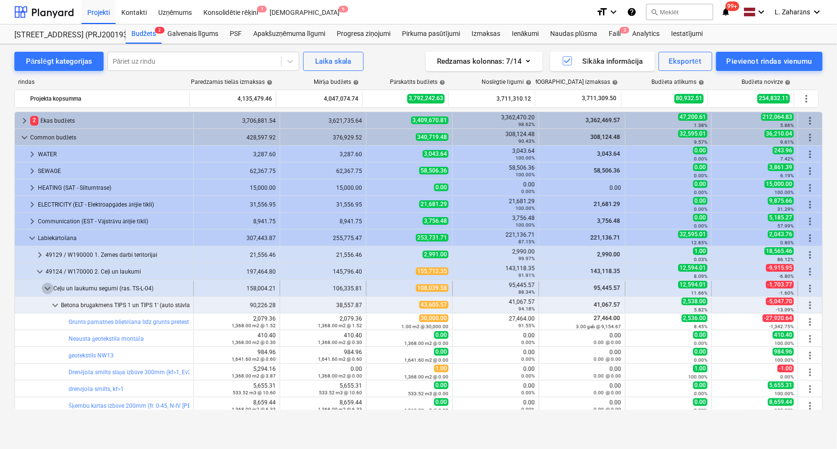
click at [47, 290] on span "keyboard_arrow_down" at bounding box center [48, 289] width 12 height 12
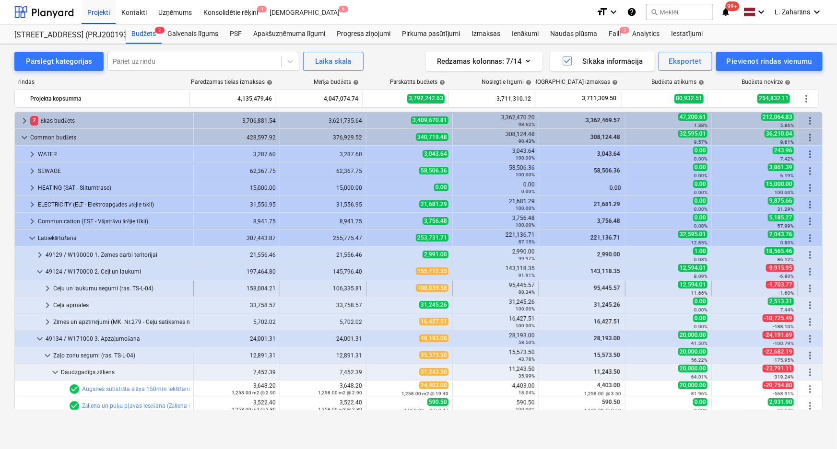
click at [47, 289] on span "keyboard_arrow_right" at bounding box center [48, 289] width 12 height 12
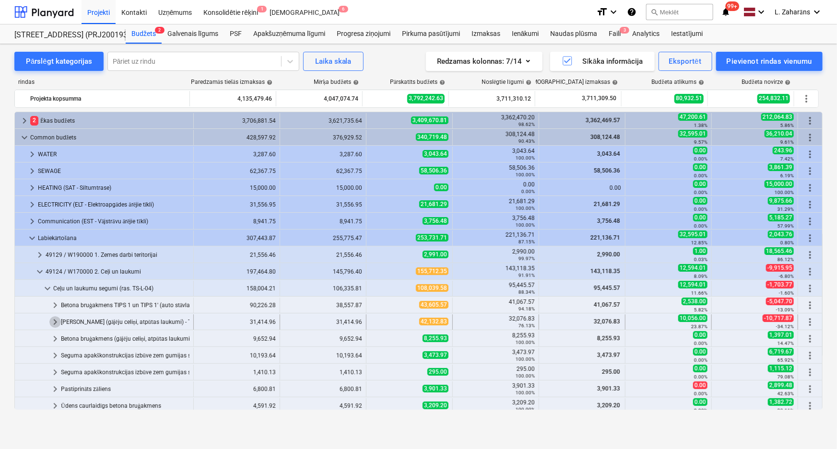
click at [53, 323] on span "keyboard_arrow_right" at bounding box center [55, 323] width 12 height 12
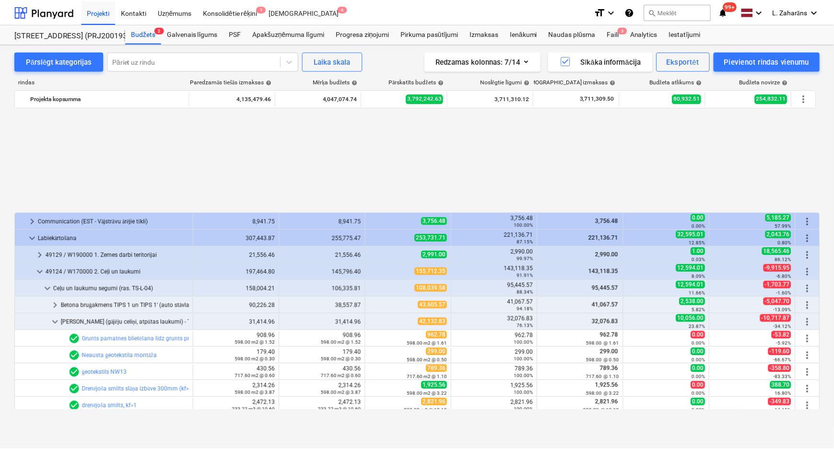
scroll to position [174, 0]
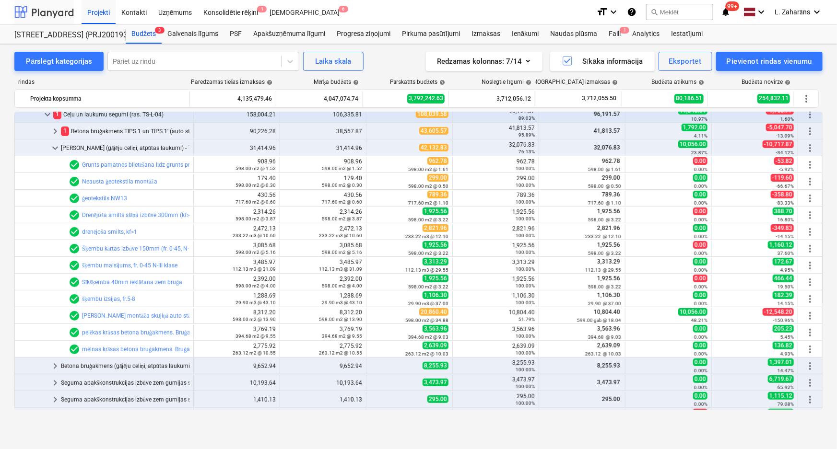
click at [55, 17] on div at bounding box center [43, 12] width 59 height 24
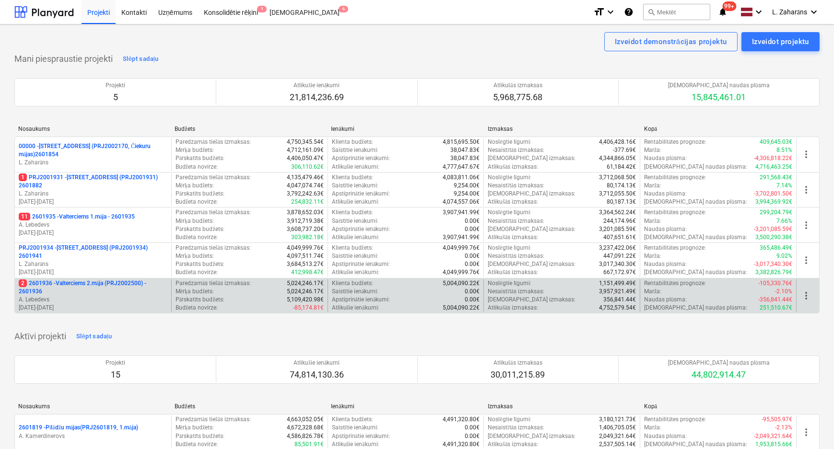
click at [83, 281] on p "2 2601936 - Valterciems 2.māja (PRJ2002500) - 2601936" at bounding box center [93, 288] width 149 height 16
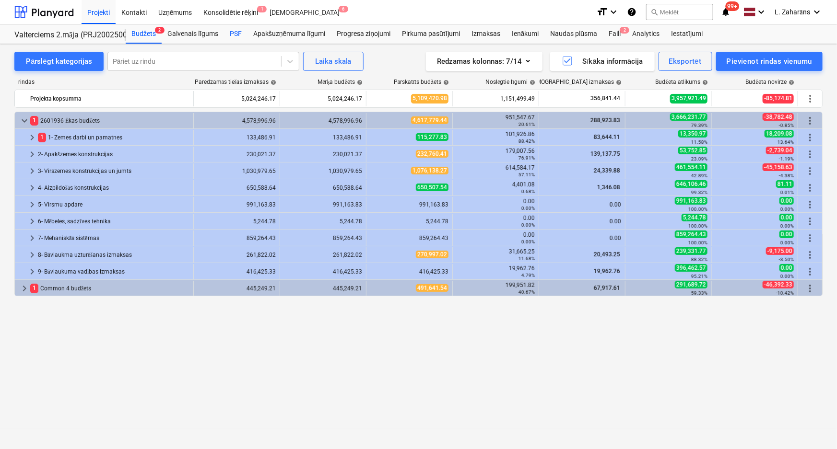
click at [234, 34] on div "PSF" at bounding box center [236, 33] width 24 height 19
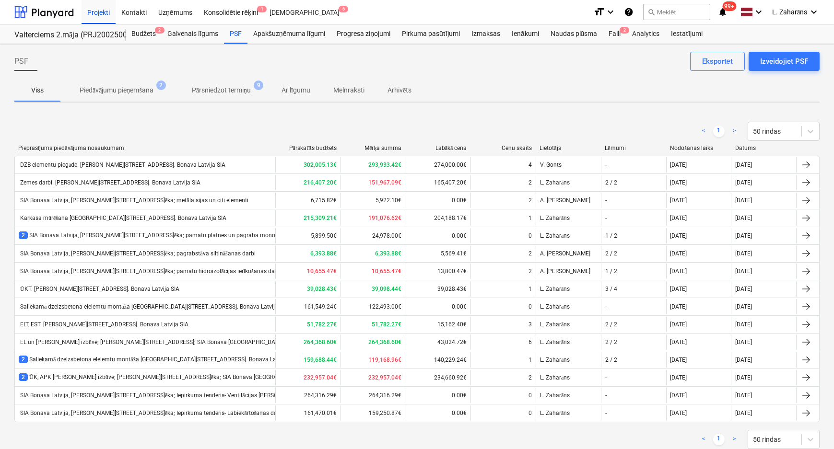
click at [97, 339] on div "EL un [PERSON_NAME] izbūve; [PERSON_NAME][STREET_ADDRESS]; SIA Bonava [GEOGRAPH…" at bounding box center [151, 342] width 265 height 7
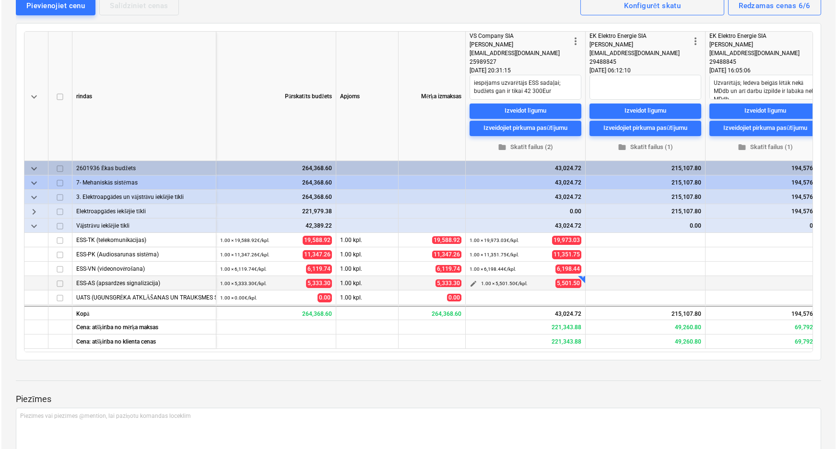
scroll to position [174, 0]
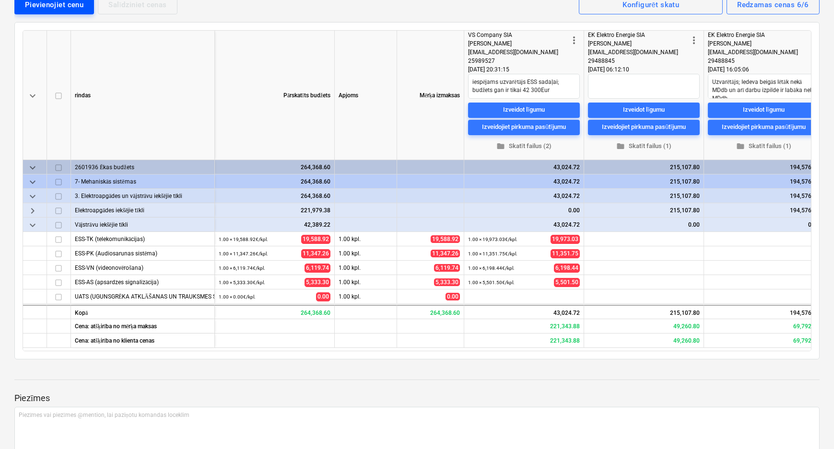
click at [63, 8] on div "Pievienojiet cenu" at bounding box center [54, 5] width 59 height 12
type textarea "x"
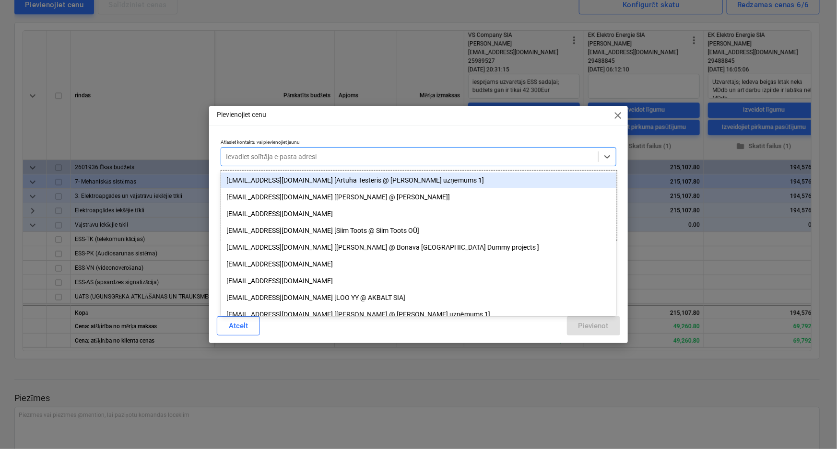
click at [338, 161] on div at bounding box center [409, 157] width 367 height 10
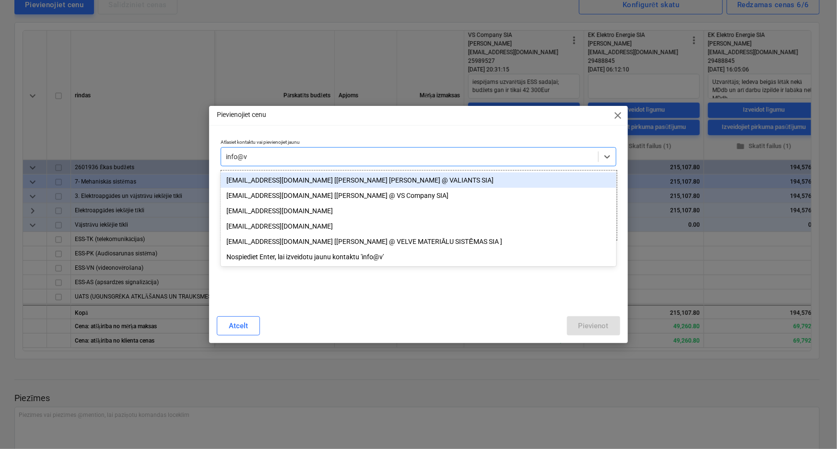
type input "info@vs"
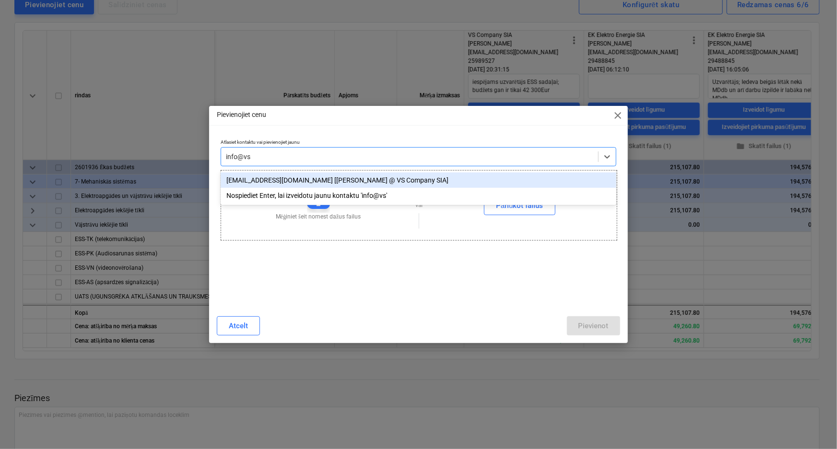
click at [329, 179] on div "[EMAIL_ADDRESS][DOMAIN_NAME] [[PERSON_NAME] @ VS Company SIA]" at bounding box center [419, 180] width 396 height 15
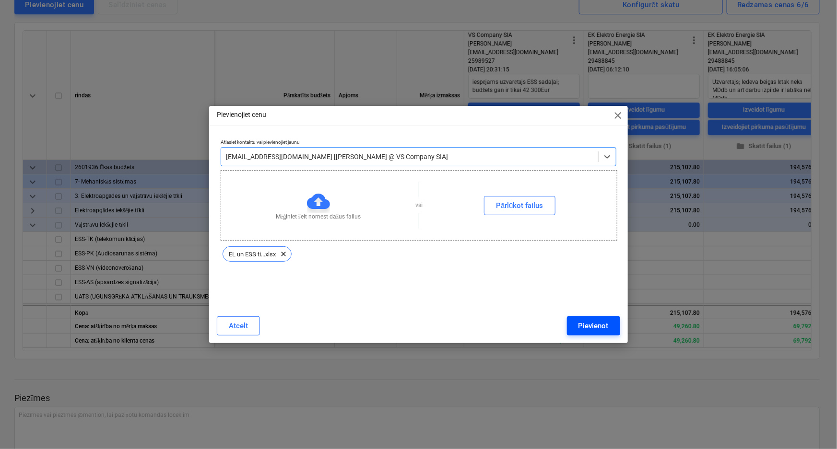
click at [599, 325] on div "Pievienot" at bounding box center [594, 326] width 30 height 12
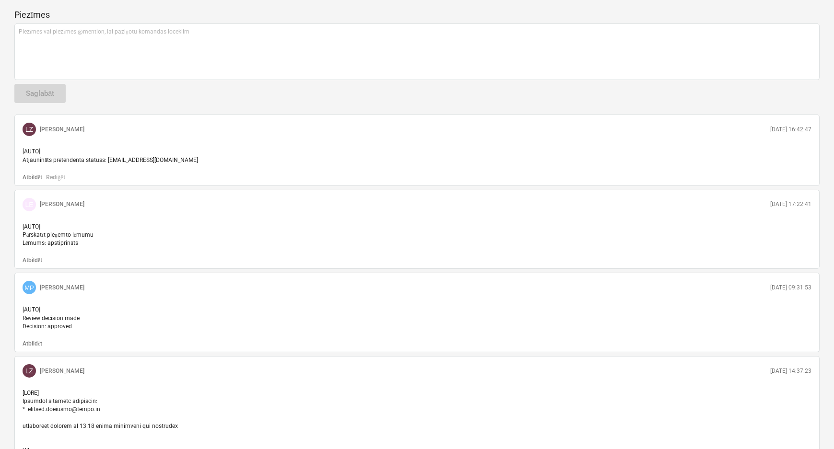
scroll to position [605, 0]
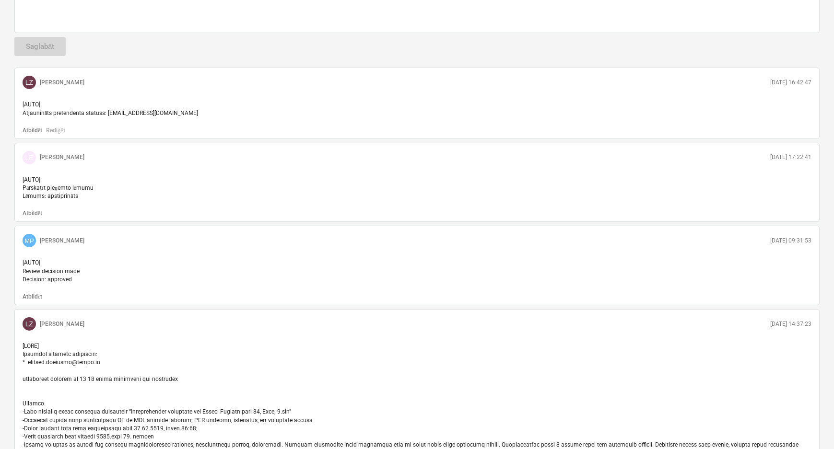
type textarea "x"
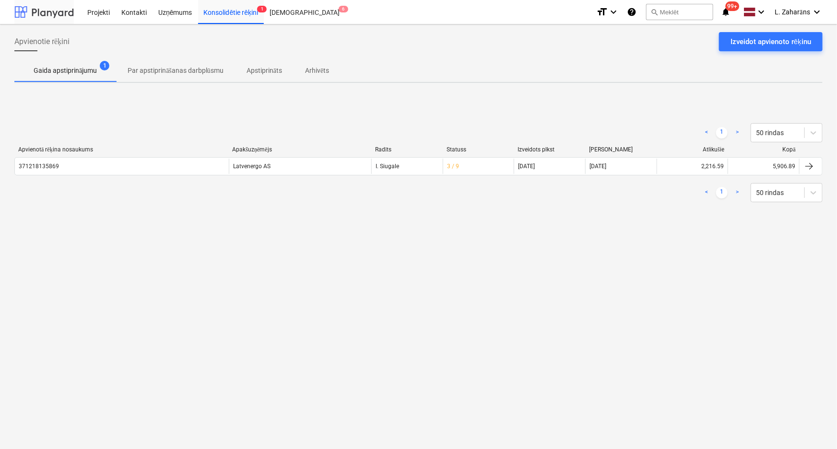
drag, startPoint x: 0, startPoint y: 0, endPoint x: 52, endPoint y: 10, distance: 53.2
click at [52, 10] on div at bounding box center [43, 12] width 59 height 24
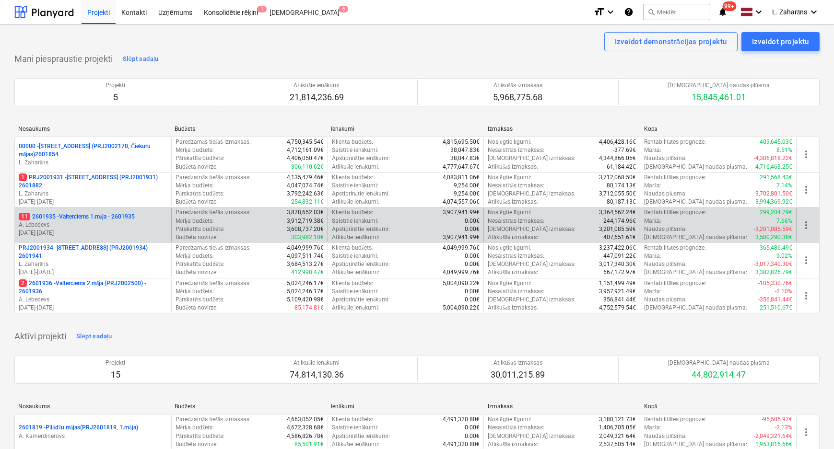
click at [69, 217] on p "11 2601935 - Valterciems 1.māja - 2601935" at bounding box center [77, 217] width 116 height 8
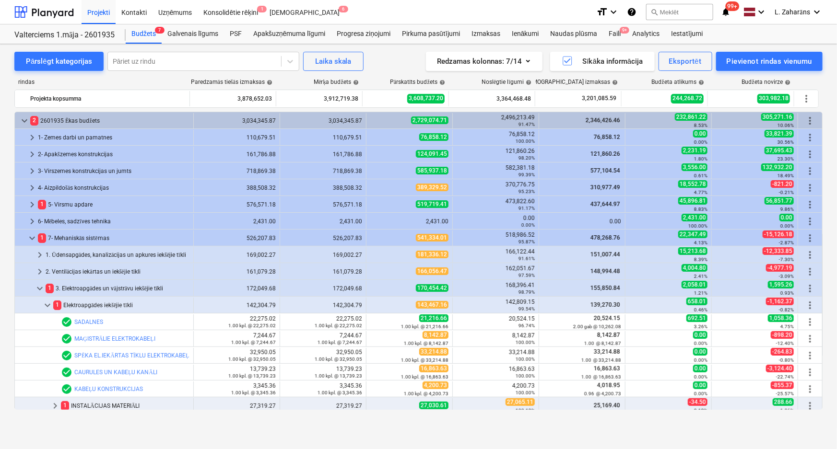
scroll to position [99, 0]
